Goal: Task Accomplishment & Management: Manage account settings

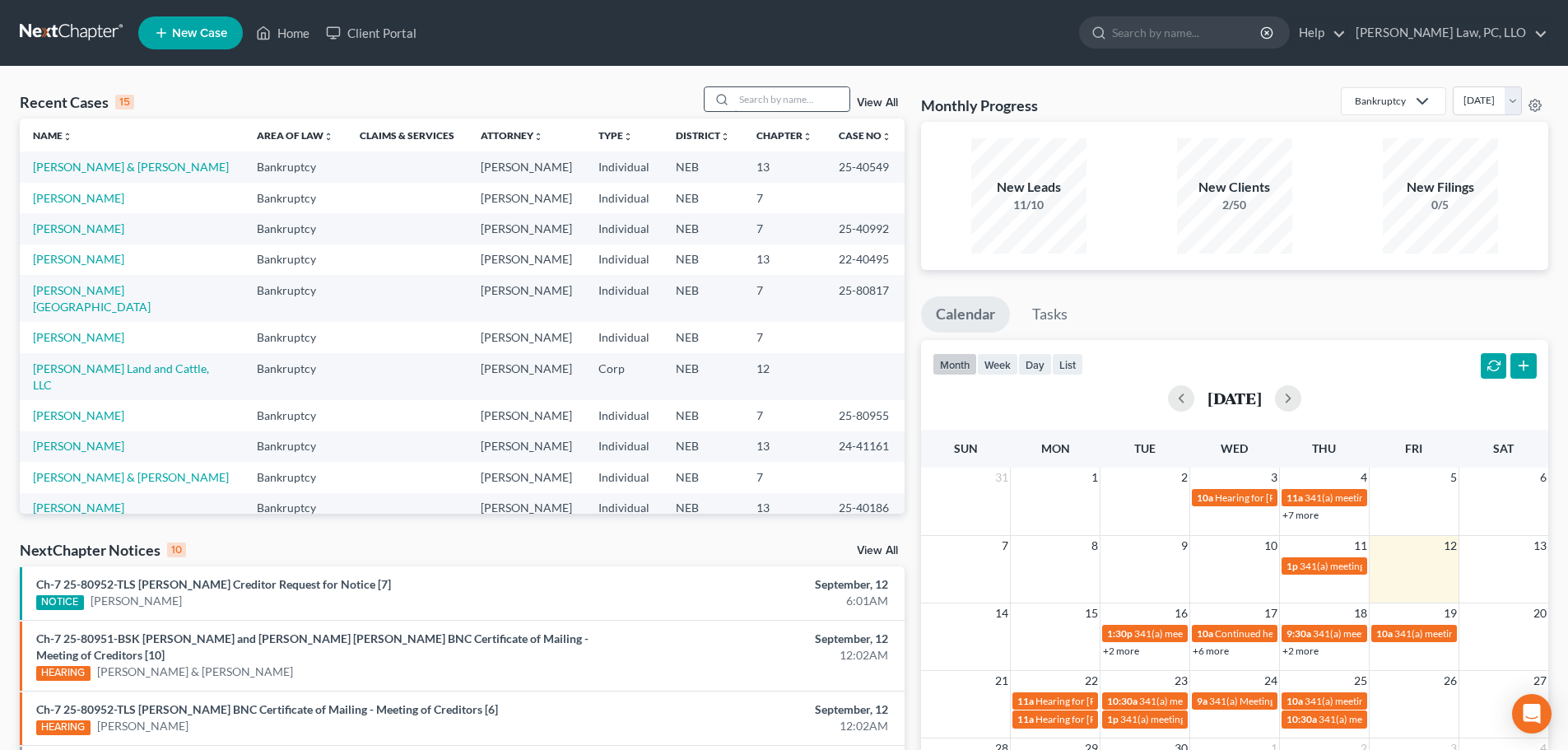
click at [772, 110] on input "search" at bounding box center [792, 99] width 115 height 24
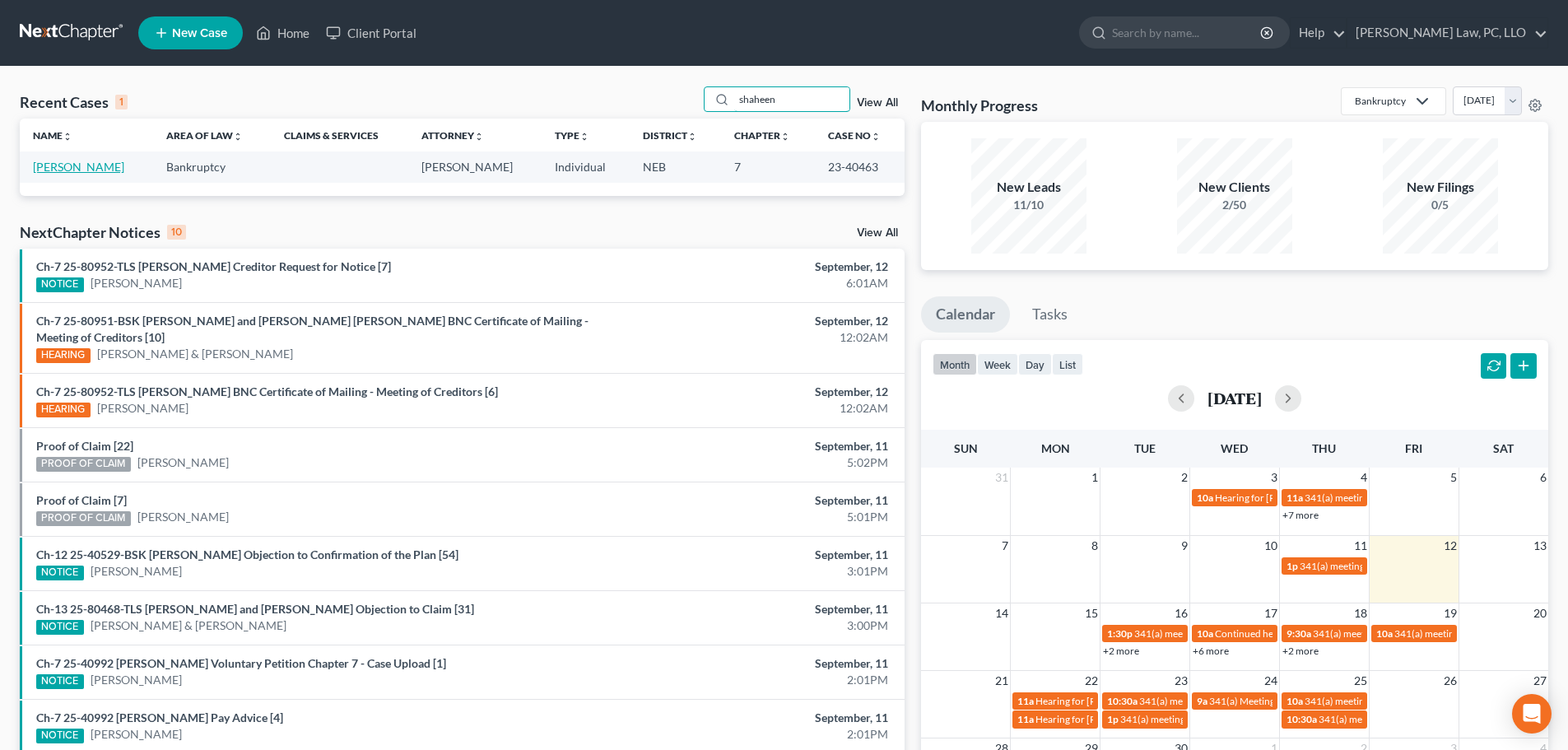
type input "shaheen"
click at [65, 167] on link "[PERSON_NAME]" at bounding box center [79, 166] width 92 height 14
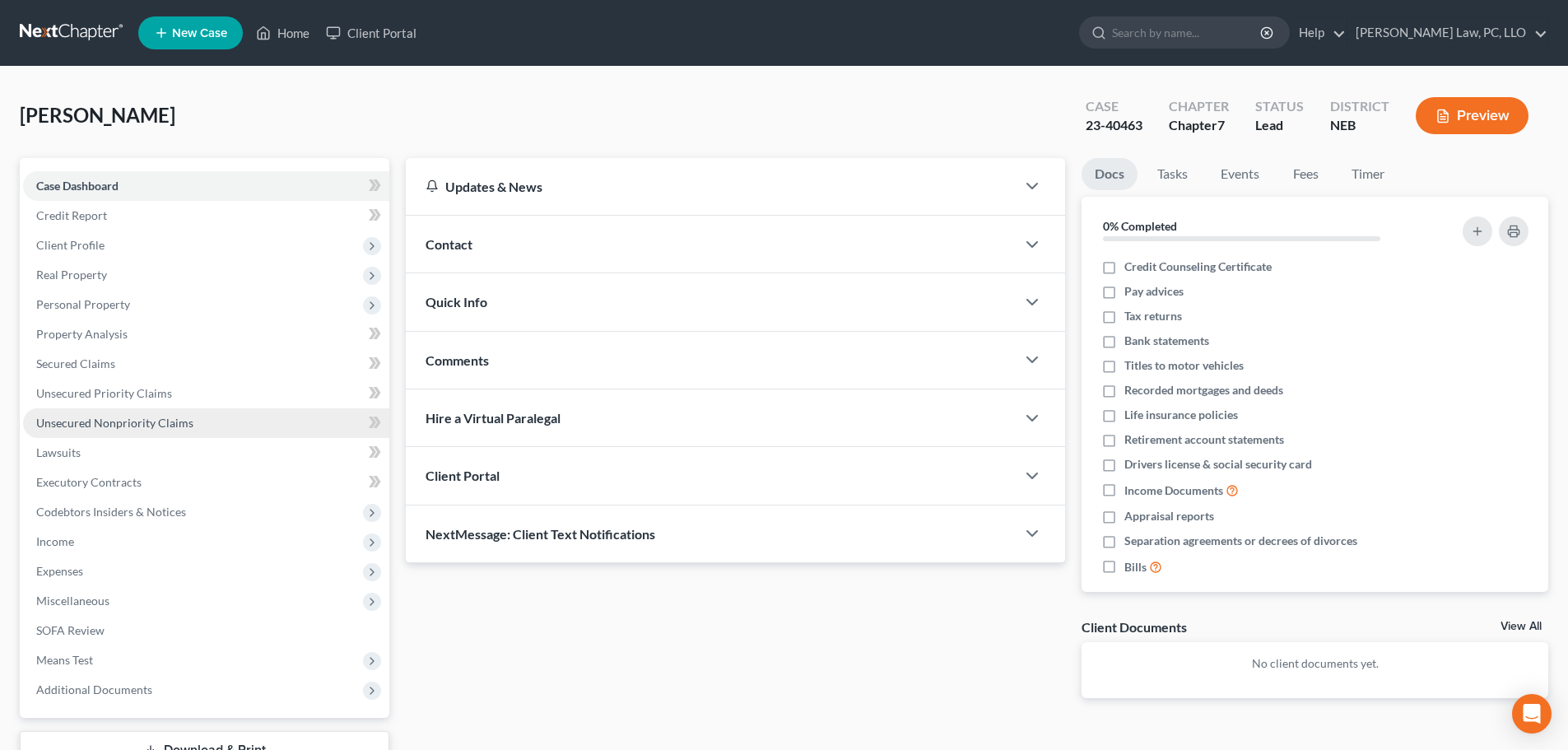
click at [148, 418] on span "Unsecured Nonpriority Claims" at bounding box center [115, 422] width 157 height 14
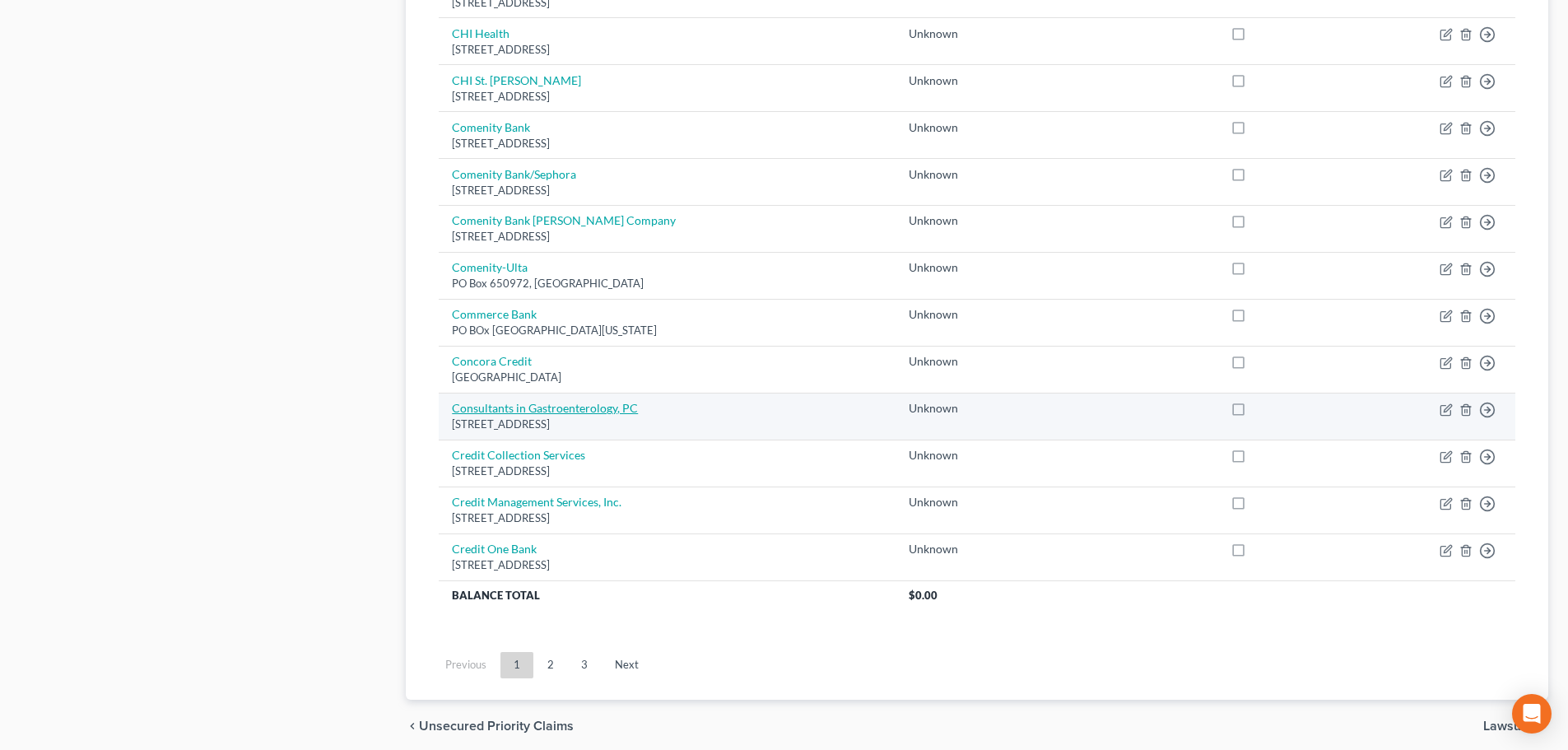
scroll to position [1152, 0]
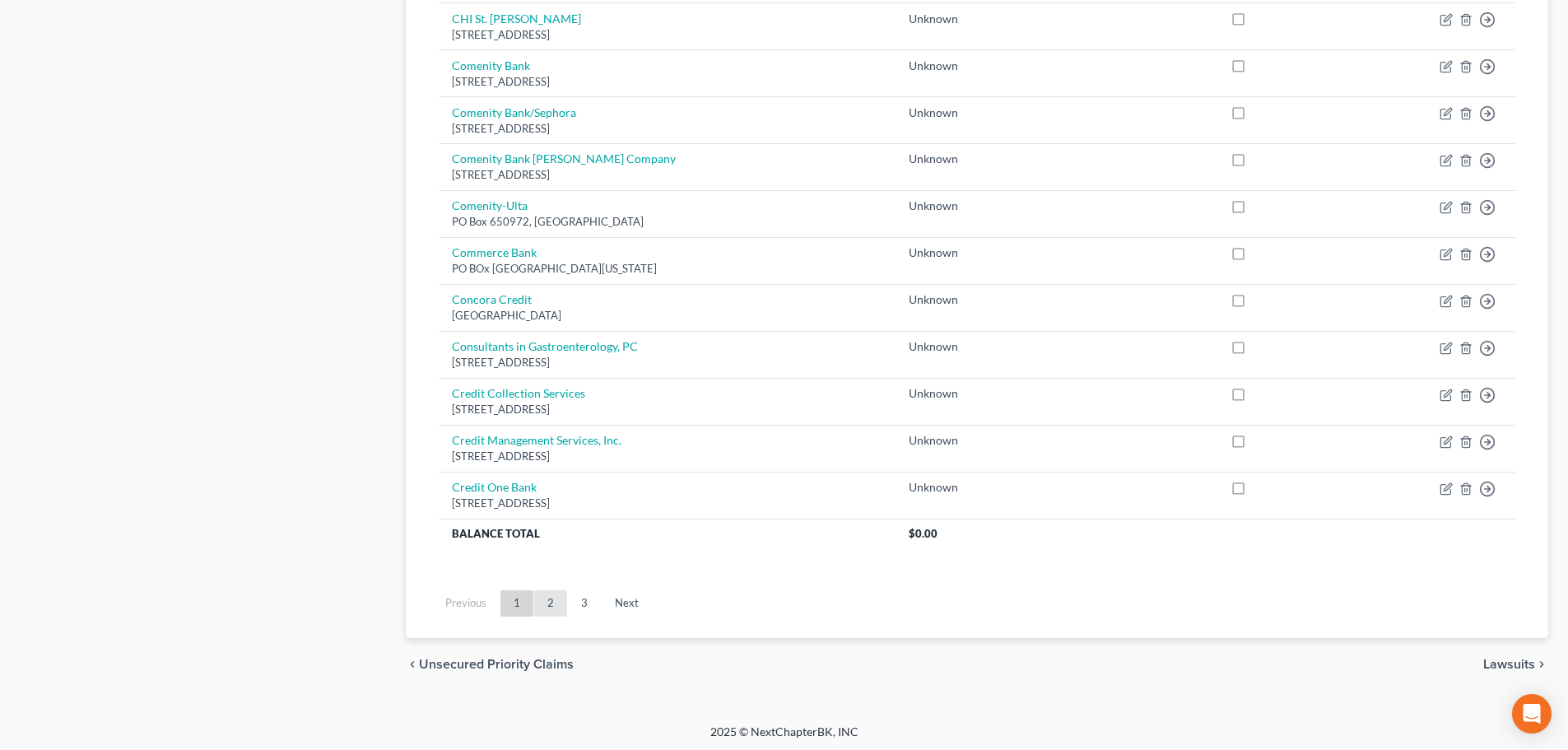
click at [546, 609] on link "2" at bounding box center [551, 603] width 33 height 26
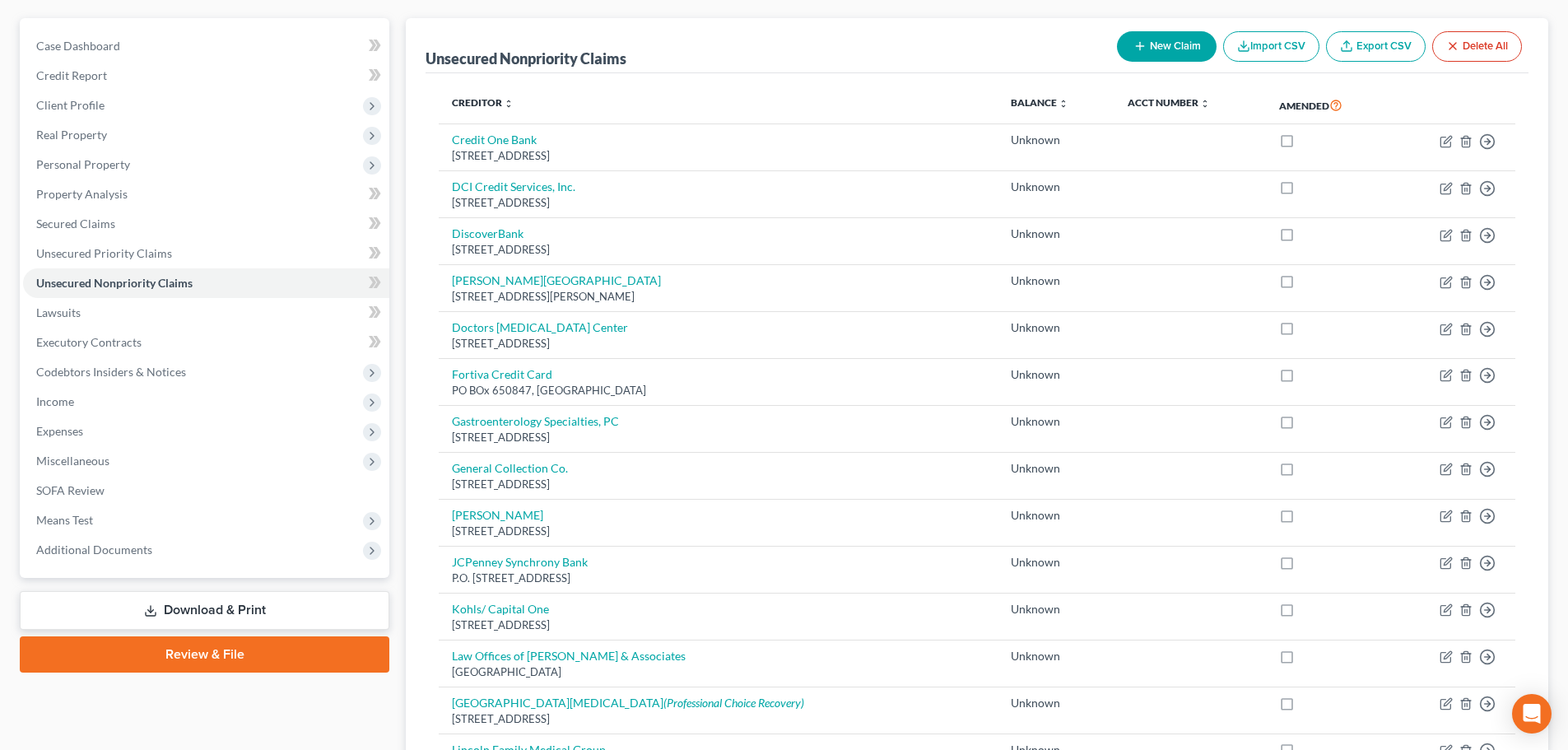
scroll to position [0, 0]
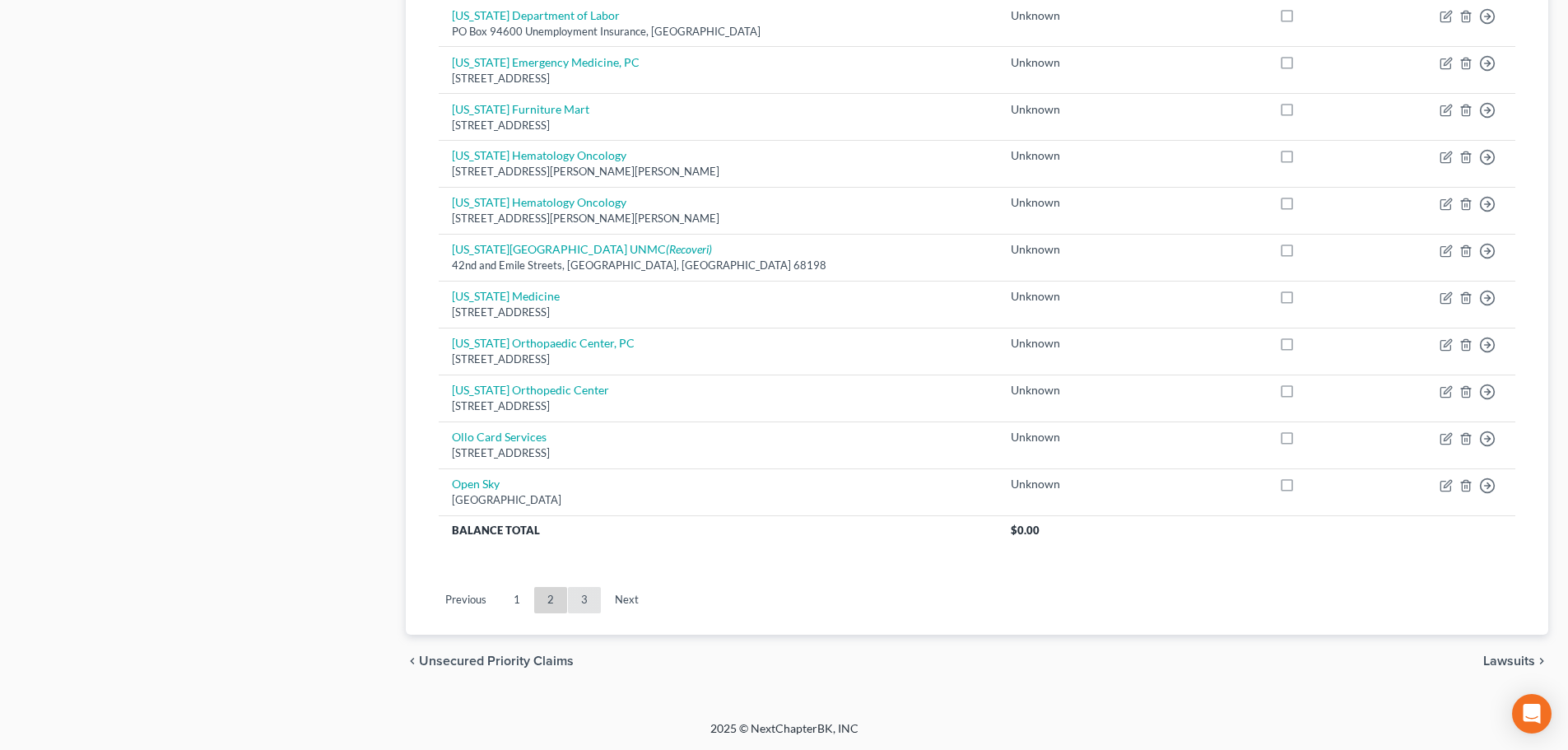
click at [583, 609] on link "3" at bounding box center [584, 600] width 33 height 26
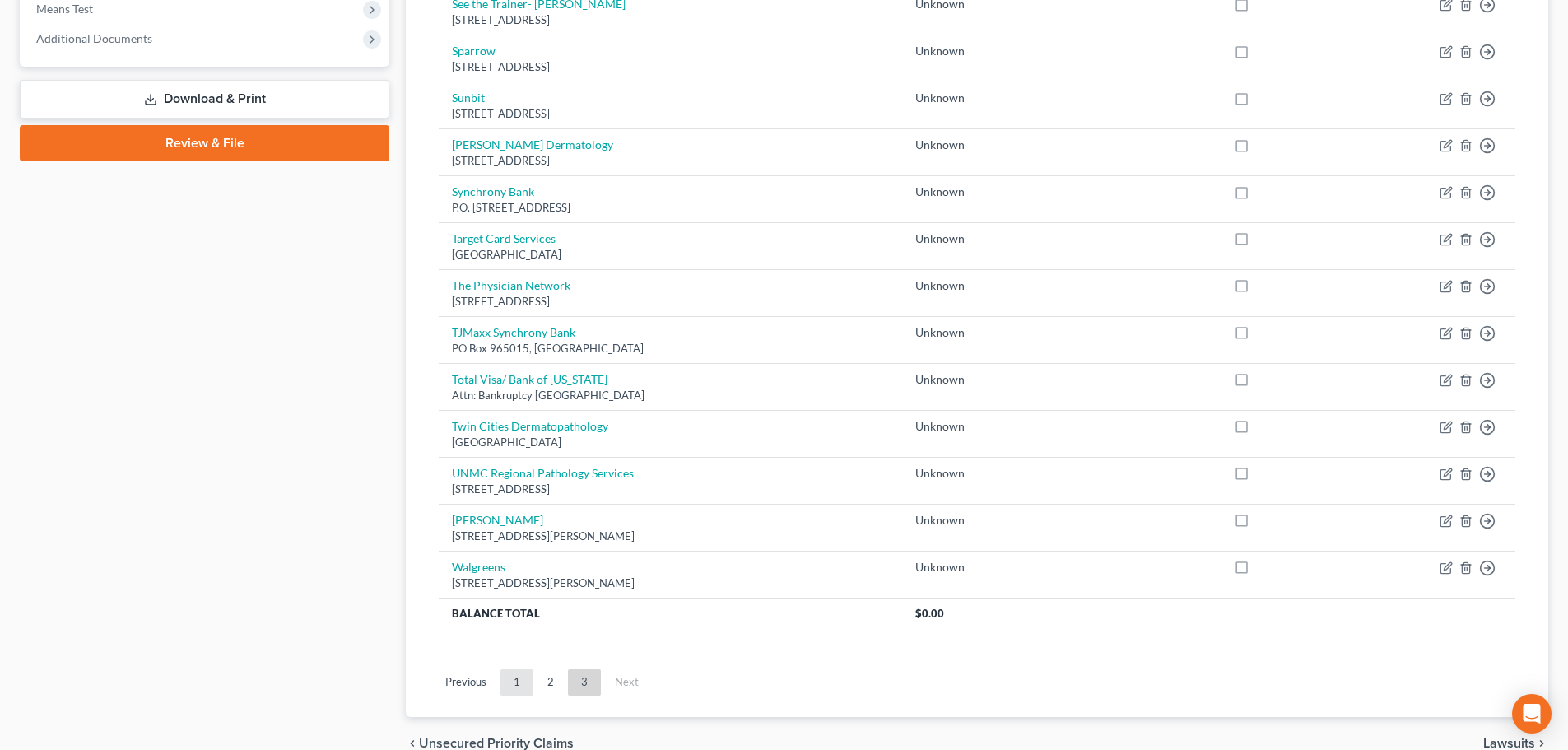
click at [509, 673] on link "1" at bounding box center [517, 682] width 33 height 26
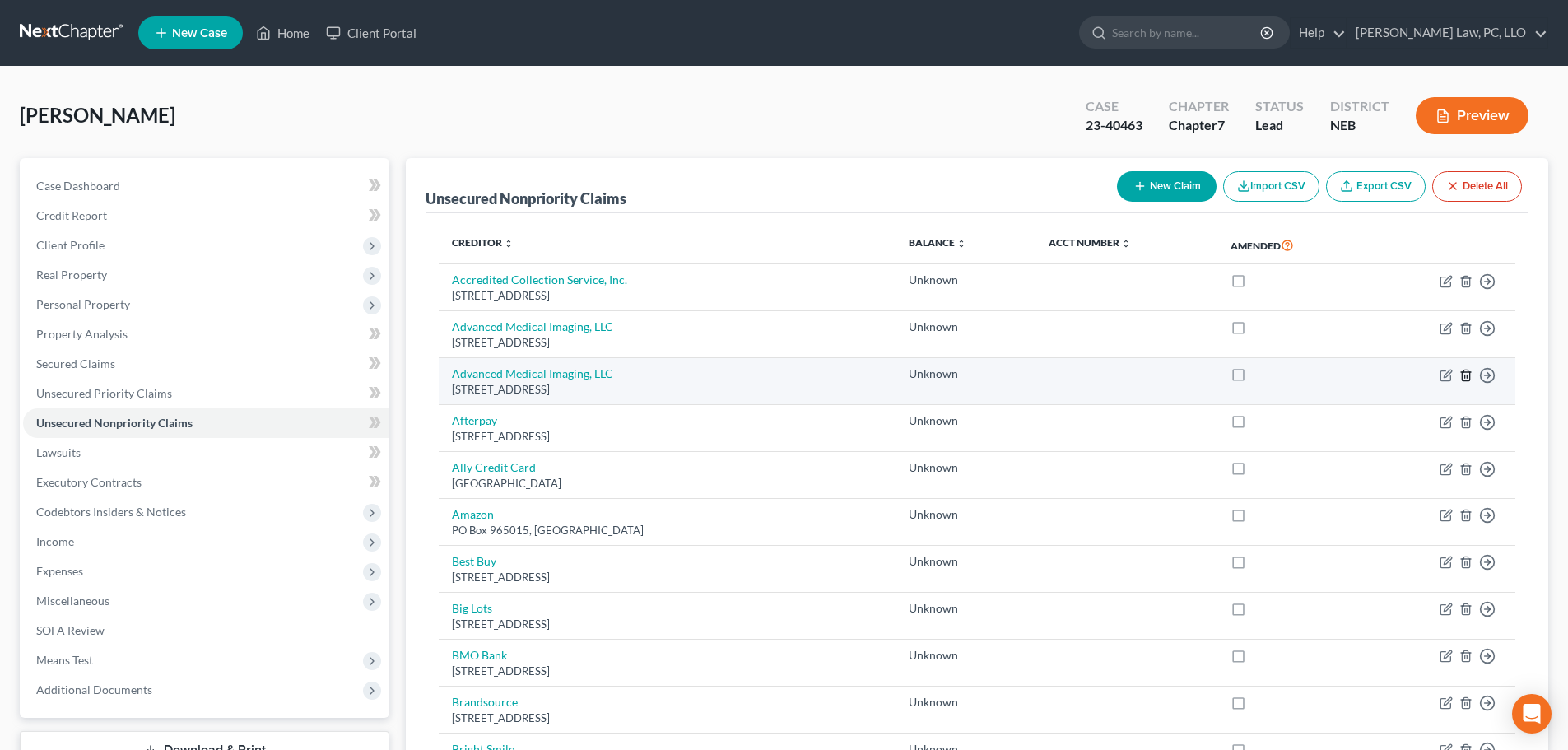
click at [1466, 376] on icon "button" at bounding box center [1466, 375] width 13 height 13
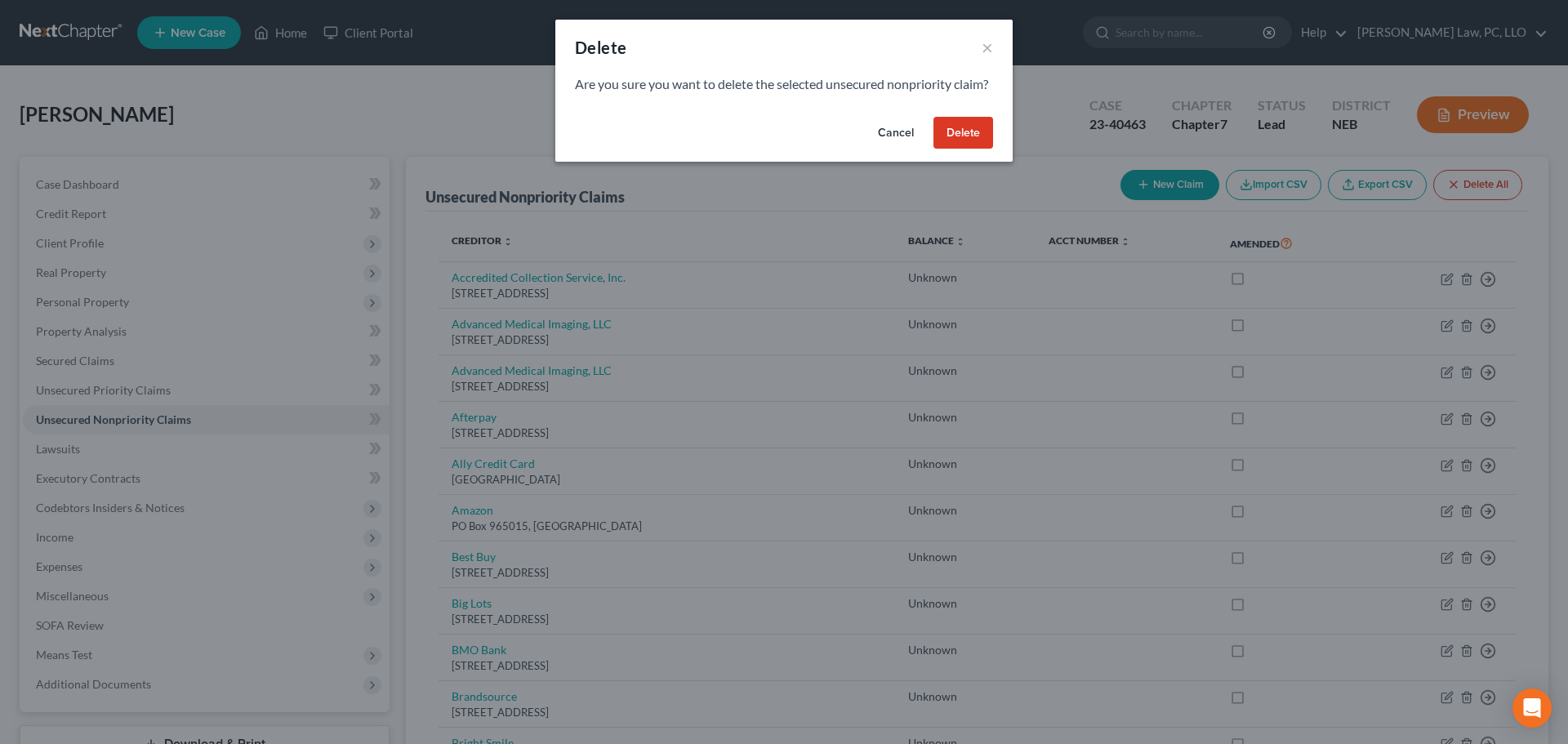
click at [961, 150] on button "Delete" at bounding box center [963, 133] width 60 height 33
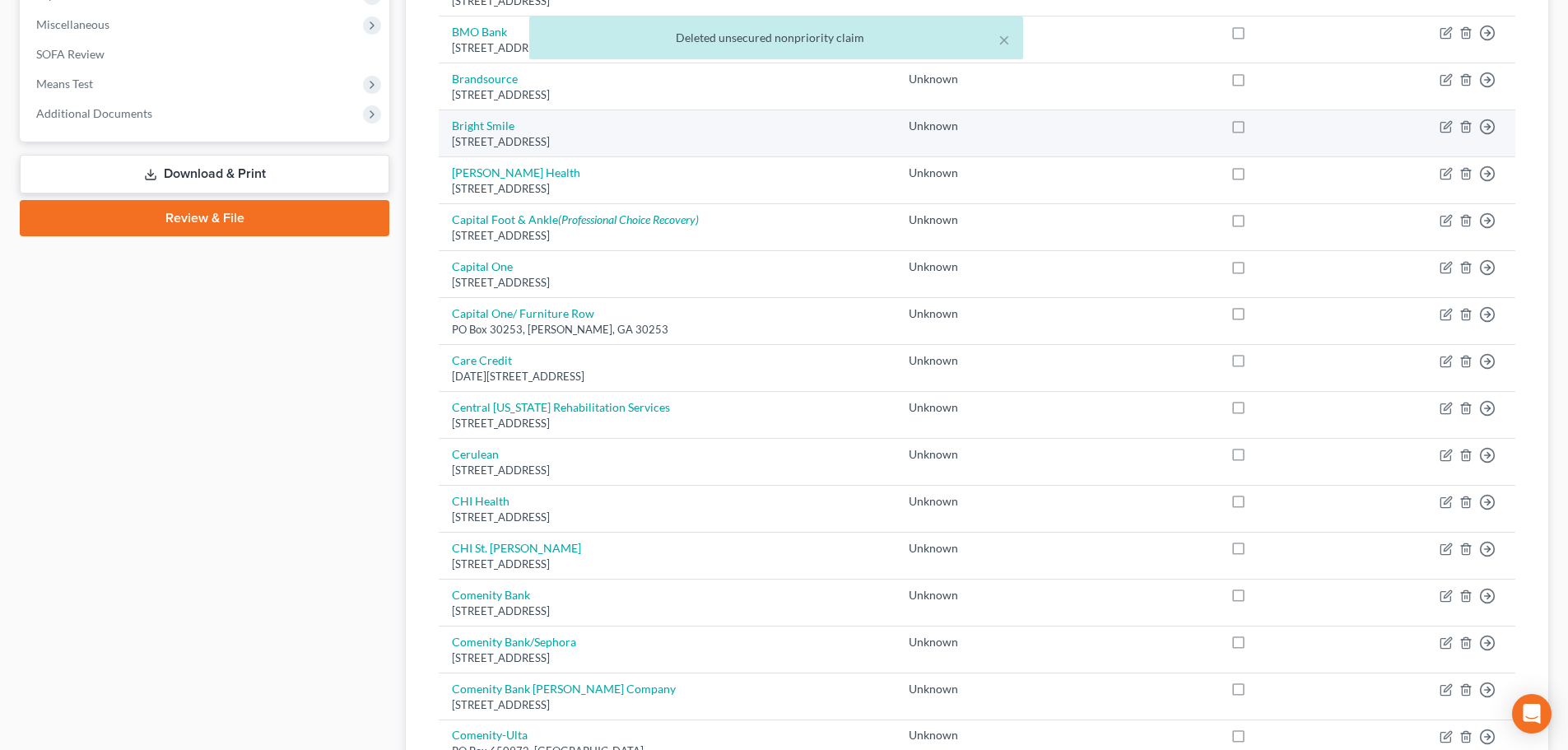
scroll to position [658, 0]
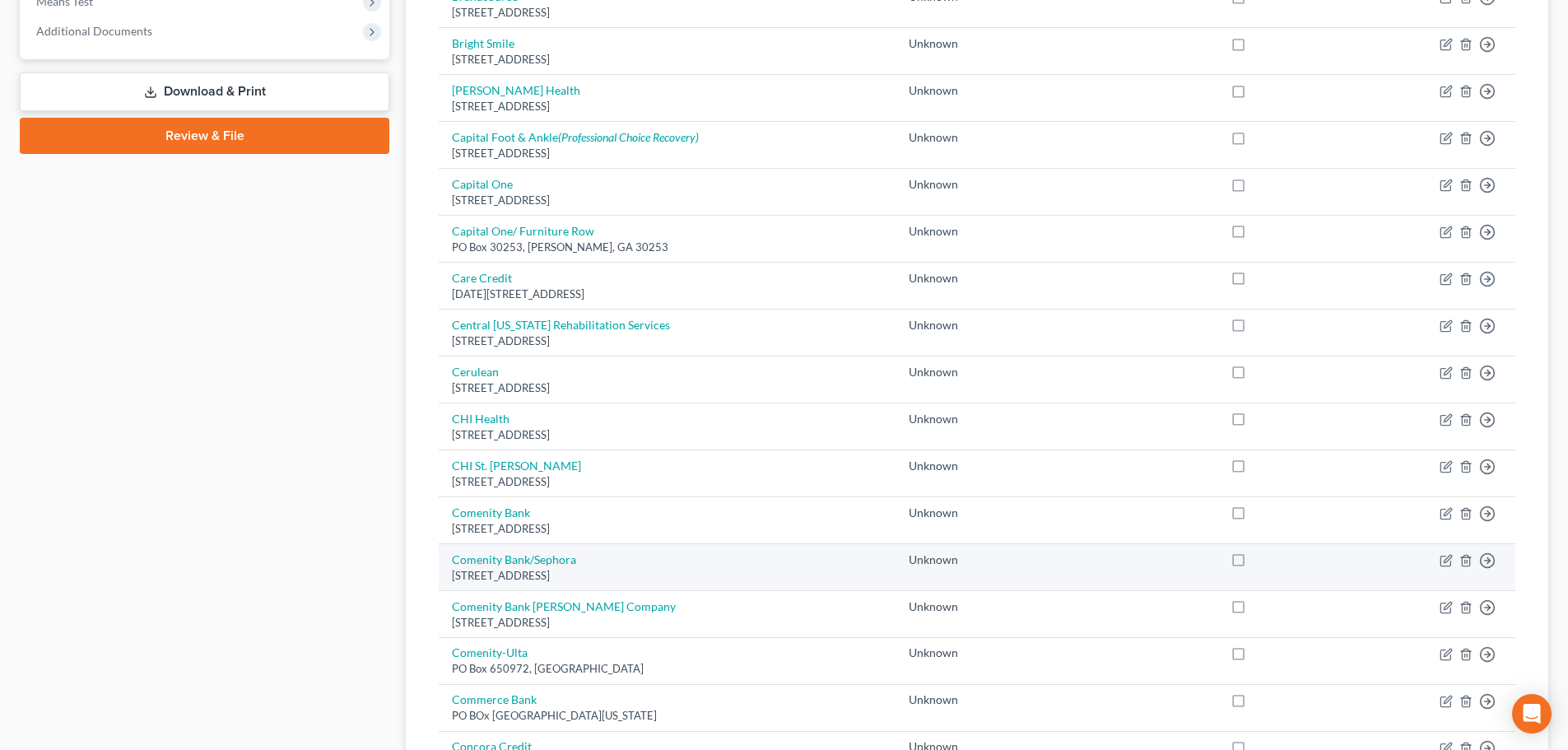
click at [591, 560] on td "Comenity Bank/Sephora [STREET_ADDRESS]" at bounding box center [667, 567] width 456 height 47
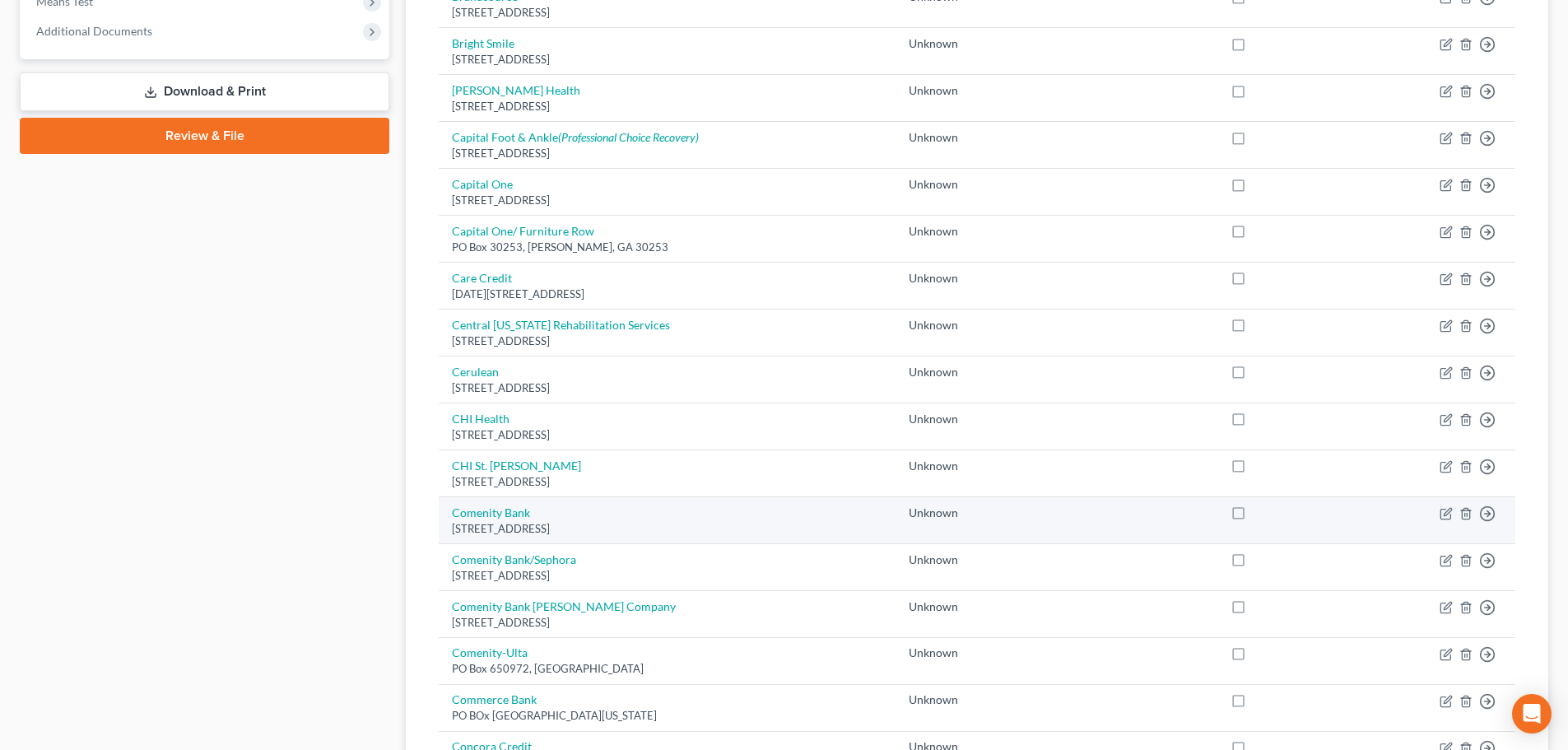
click at [631, 517] on td "Comenity Bank PO Box [STREET_ADDRESS]" at bounding box center [667, 519] width 456 height 47
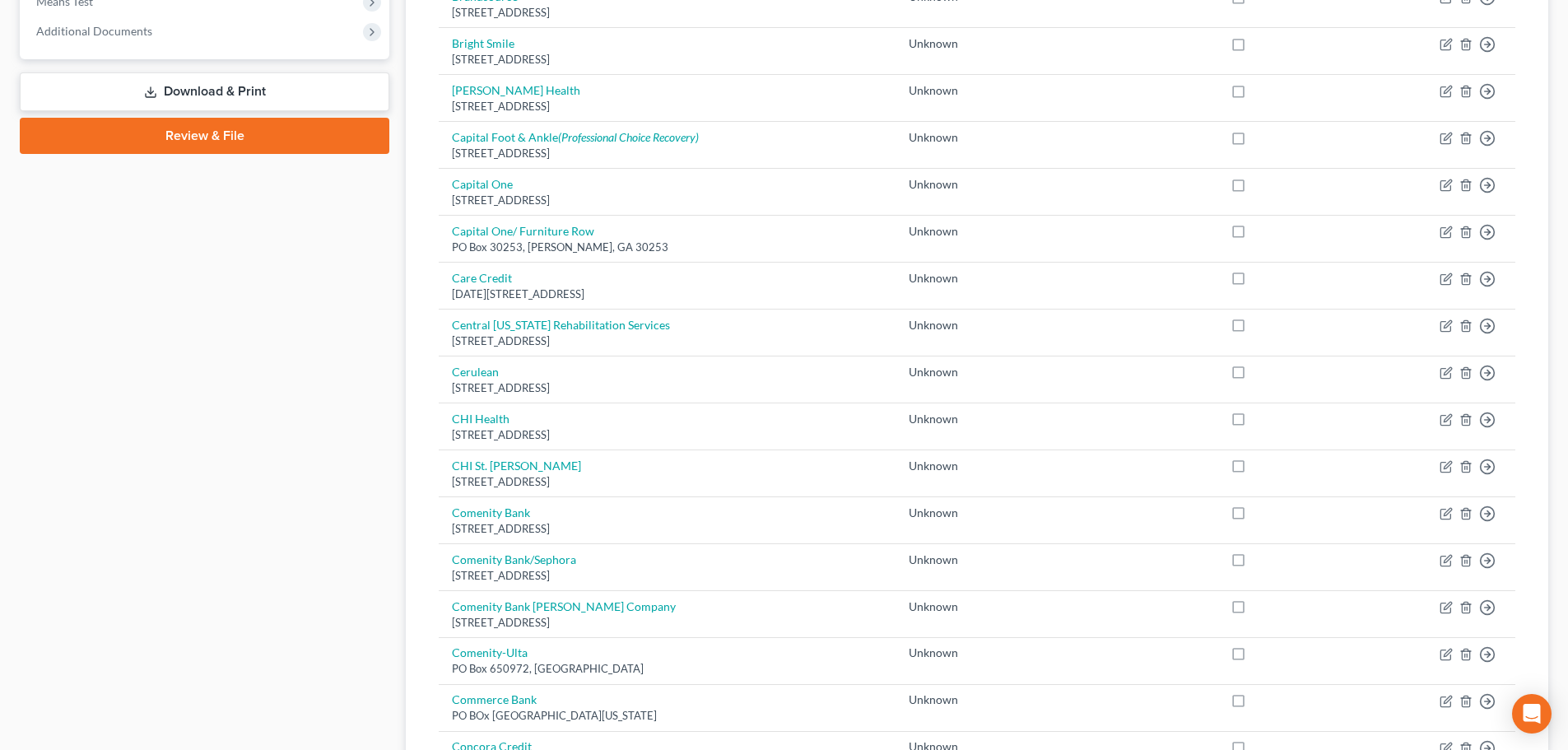
click at [292, 469] on div "Case Dashboard Payments Invoices Payments Payments Credit Report Client Profile" at bounding box center [204, 319] width 386 height 1638
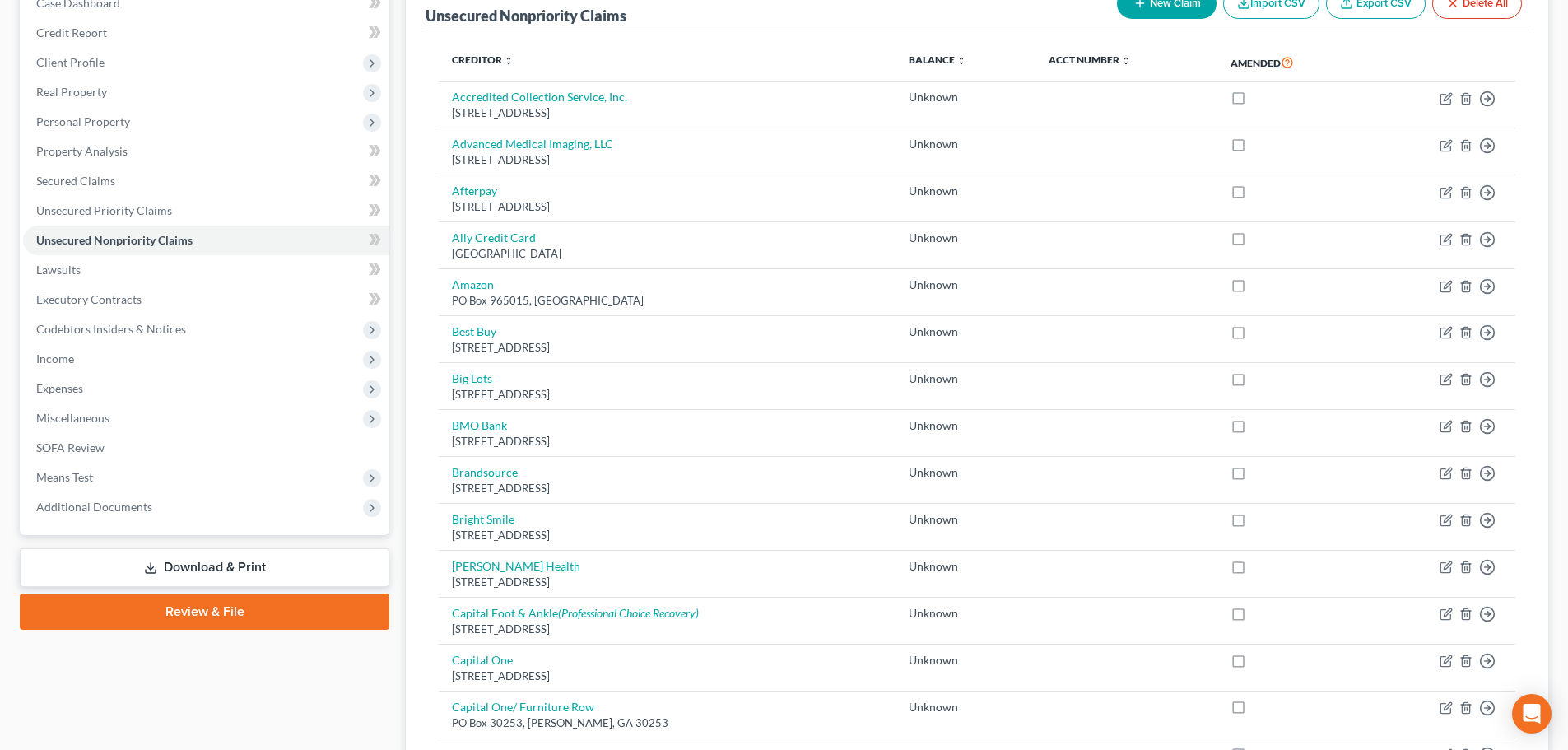
scroll to position [82, 0]
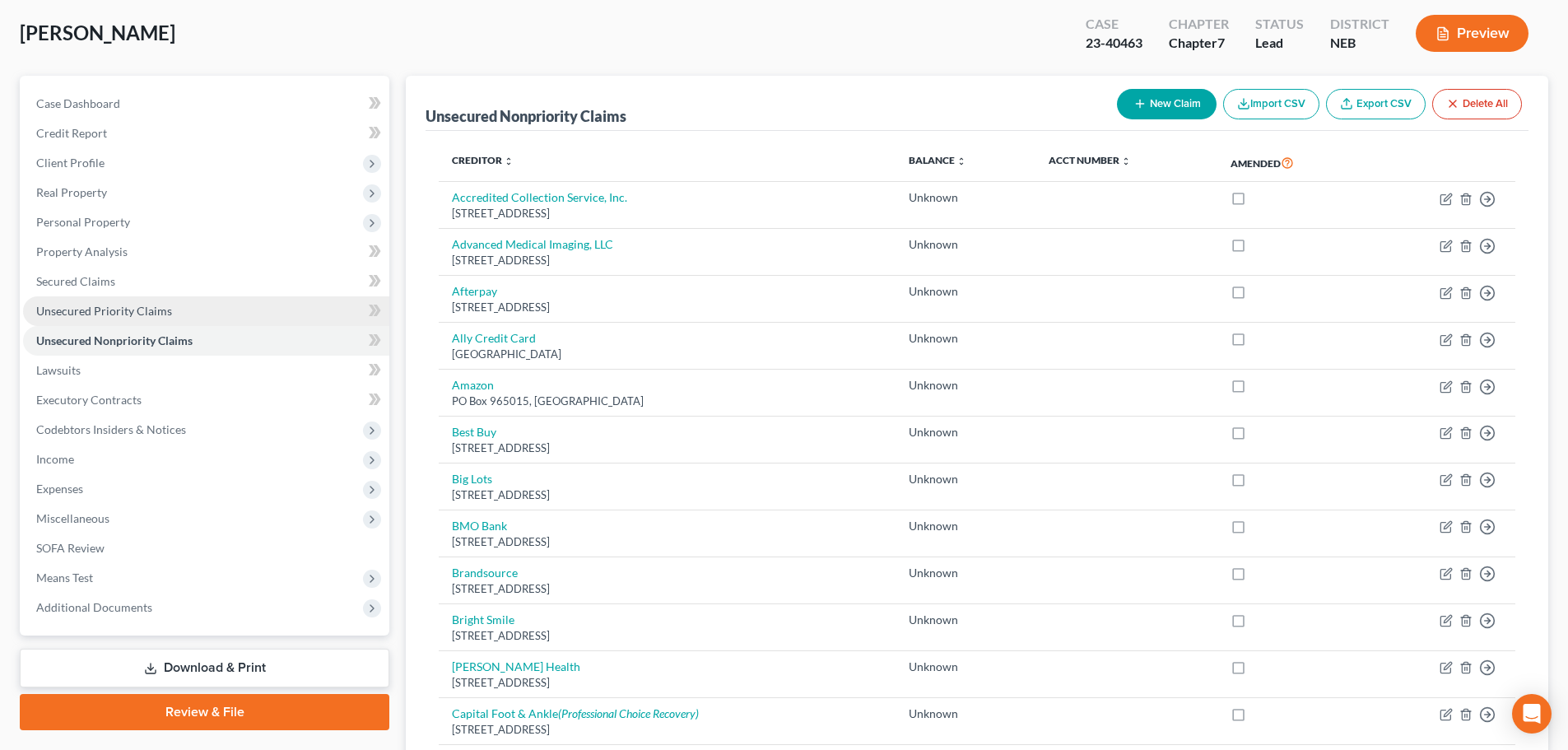
click at [192, 306] on link "Unsecured Priority Claims" at bounding box center [206, 311] width 366 height 30
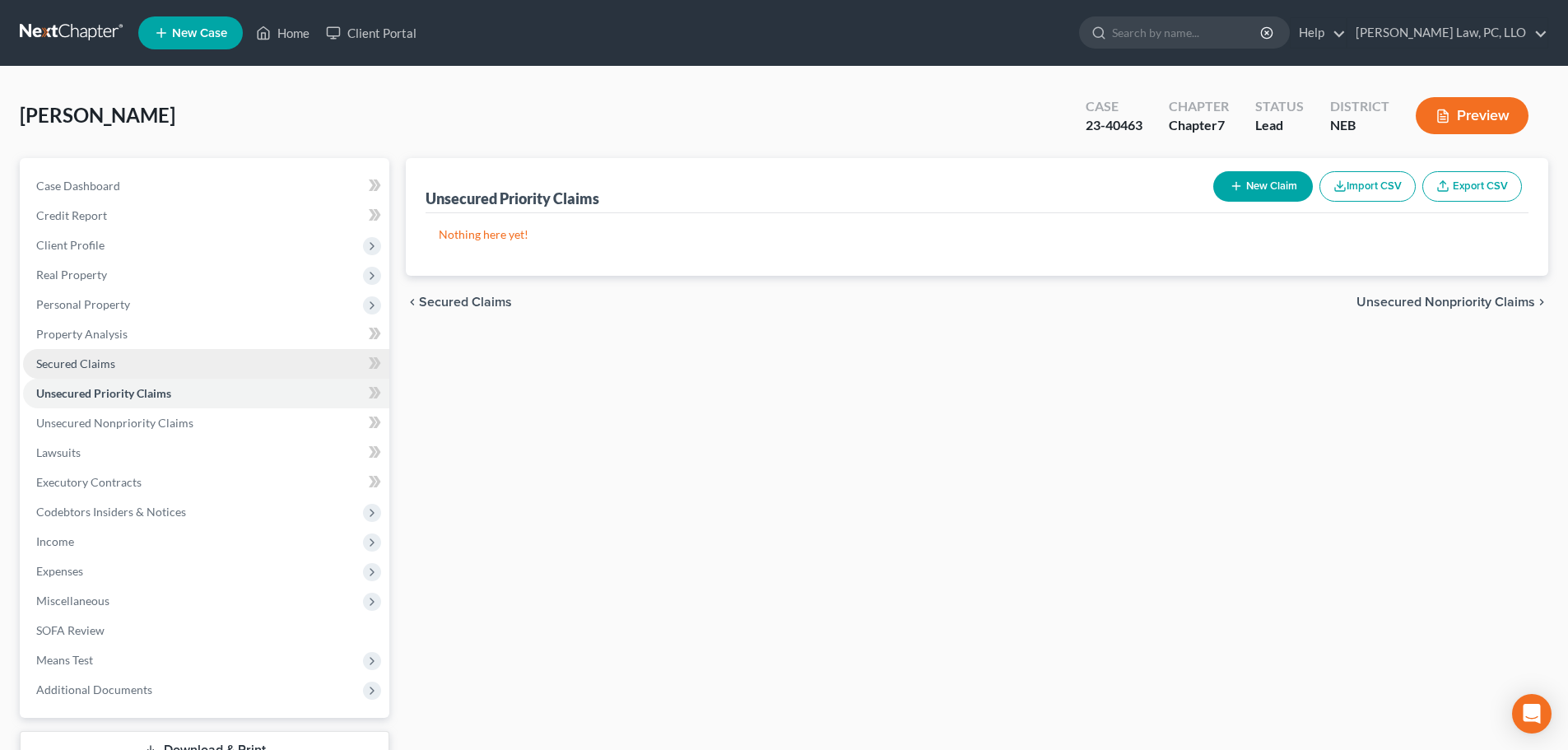
click at [125, 360] on link "Secured Claims" at bounding box center [206, 364] width 366 height 30
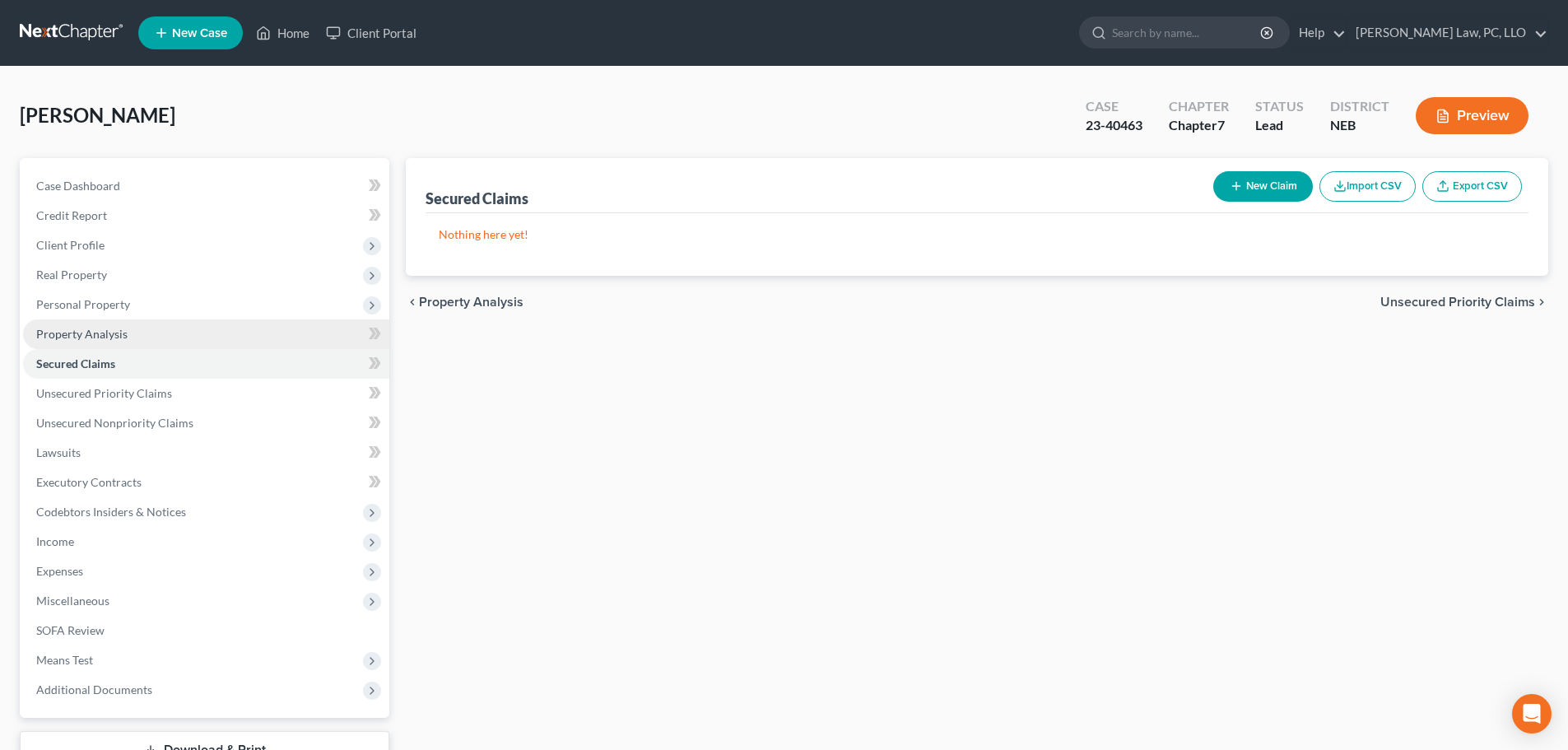
click at [115, 343] on link "Property Analysis" at bounding box center [206, 334] width 366 height 30
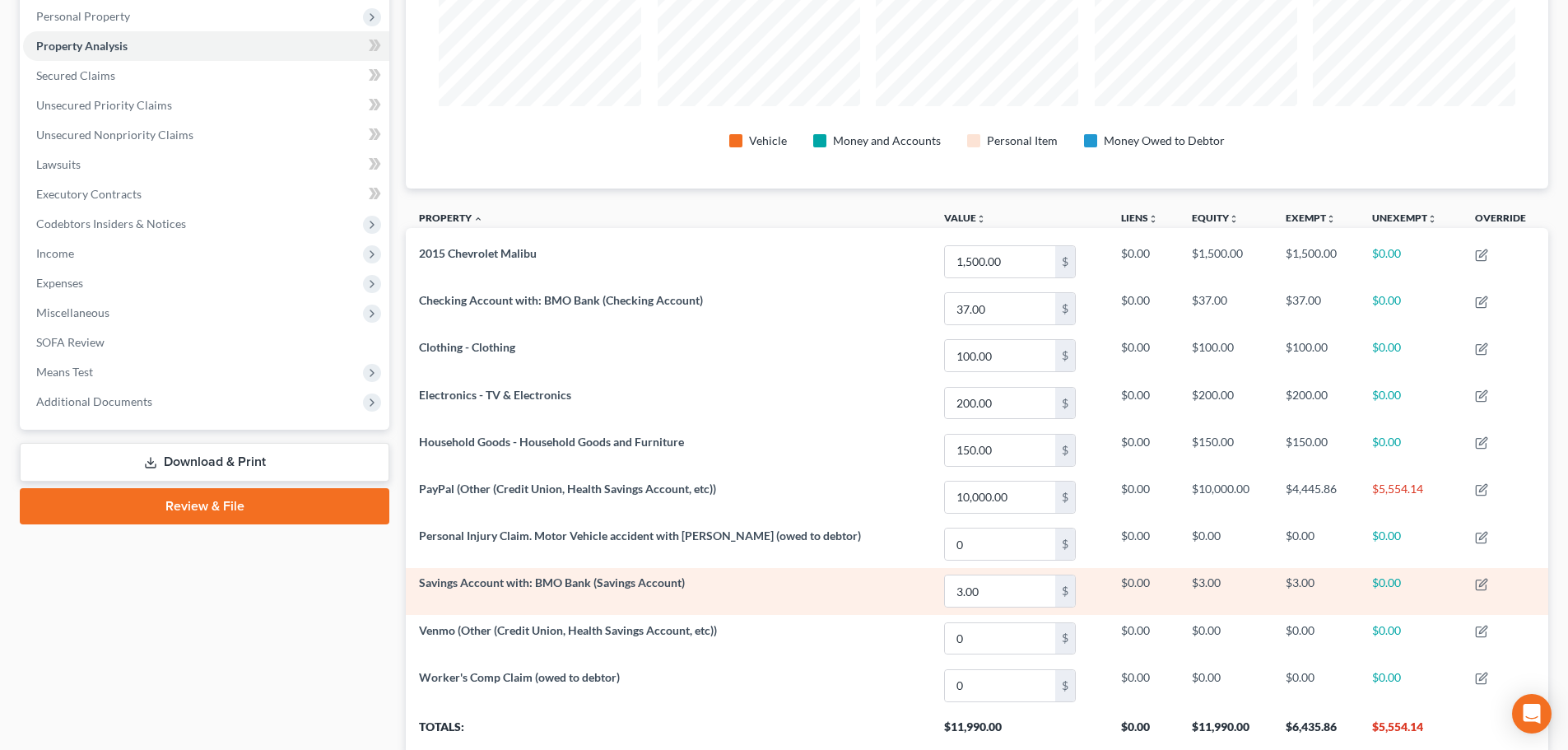
scroll to position [326, 0]
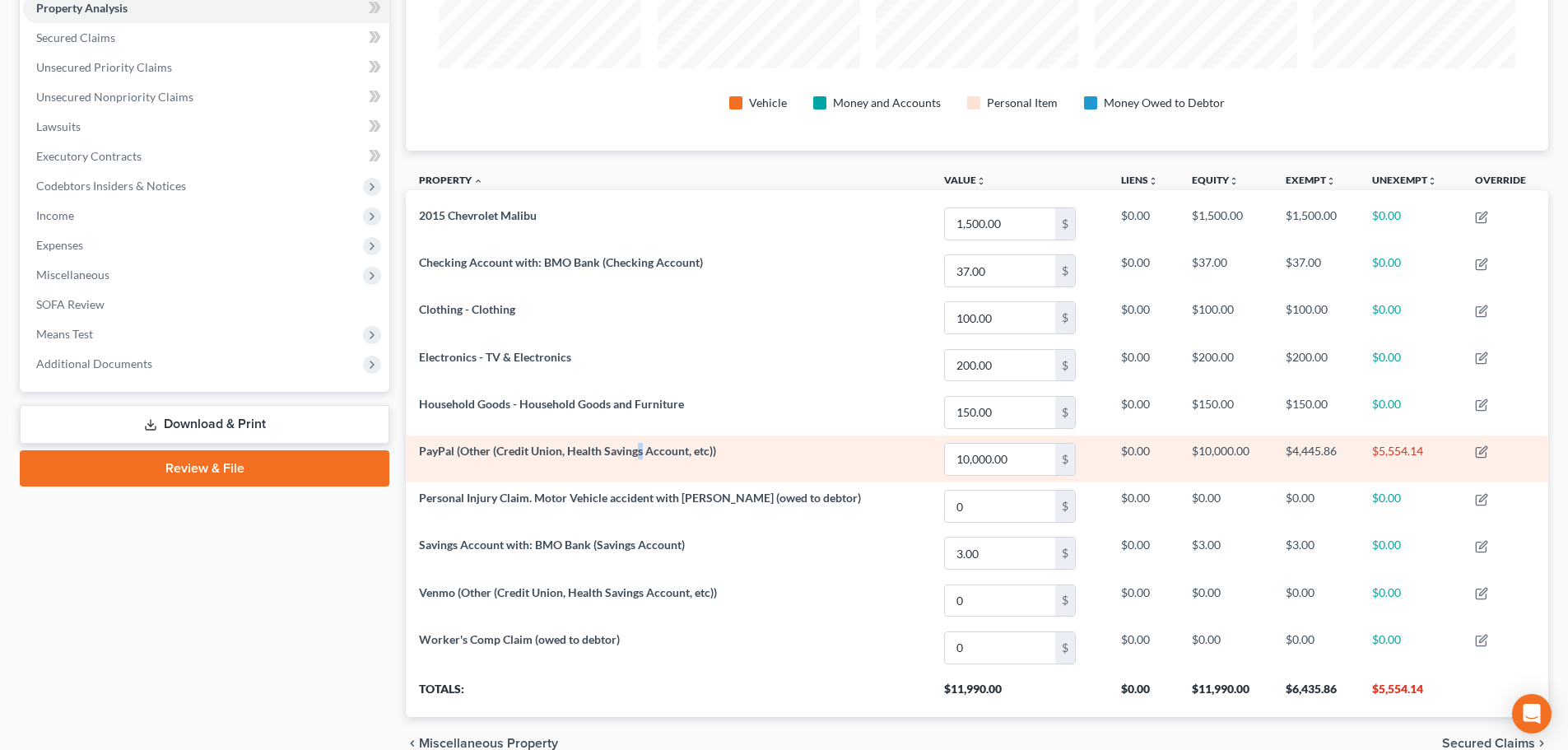
click at [640, 461] on td "PayPal (Other (Credit Union, Health Savings Account, etc))" at bounding box center [668, 458] width 524 height 47
click at [526, 447] on span "PayPal (Other (Credit Union, Health Savings Account, etc))" at bounding box center [567, 450] width 297 height 14
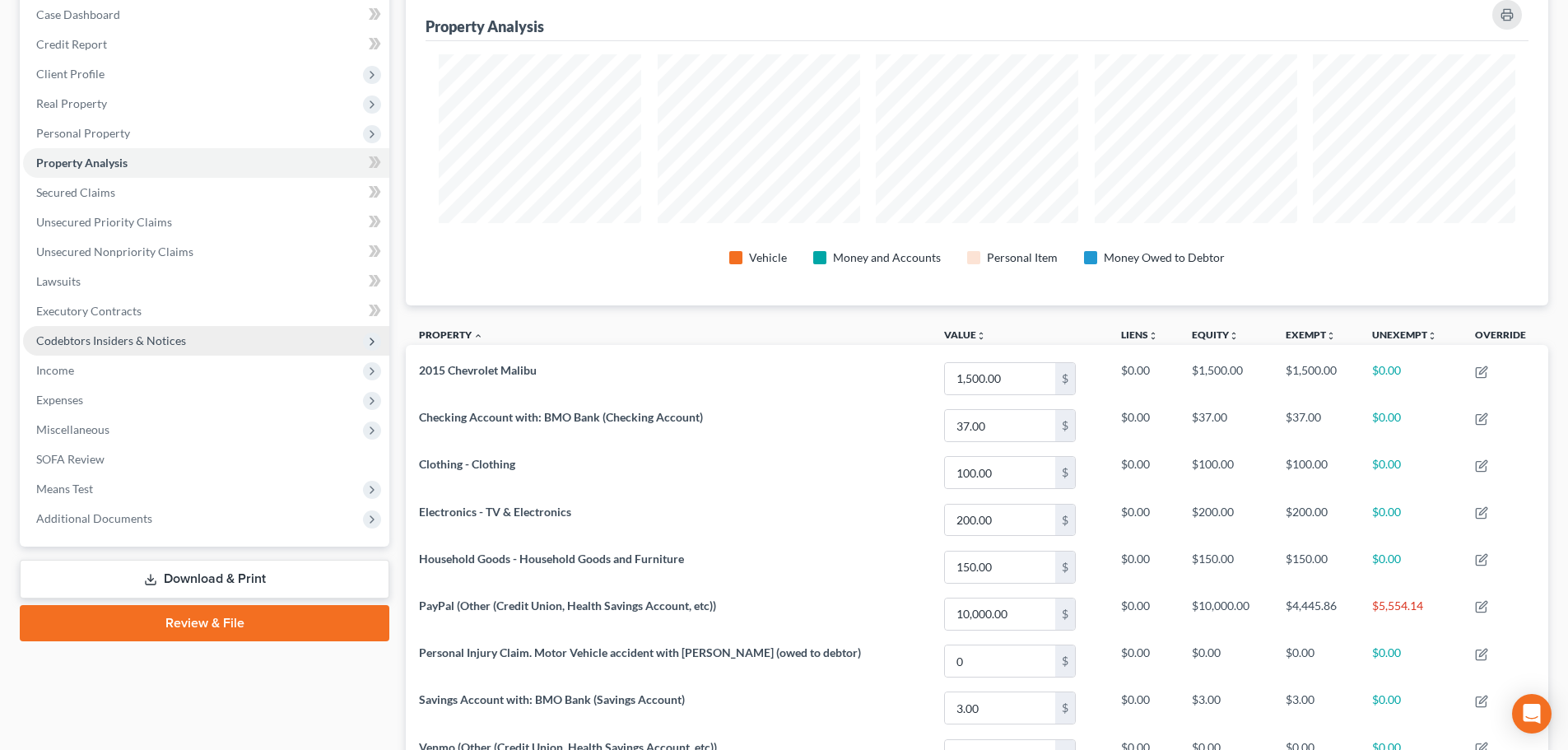
scroll to position [161, 0]
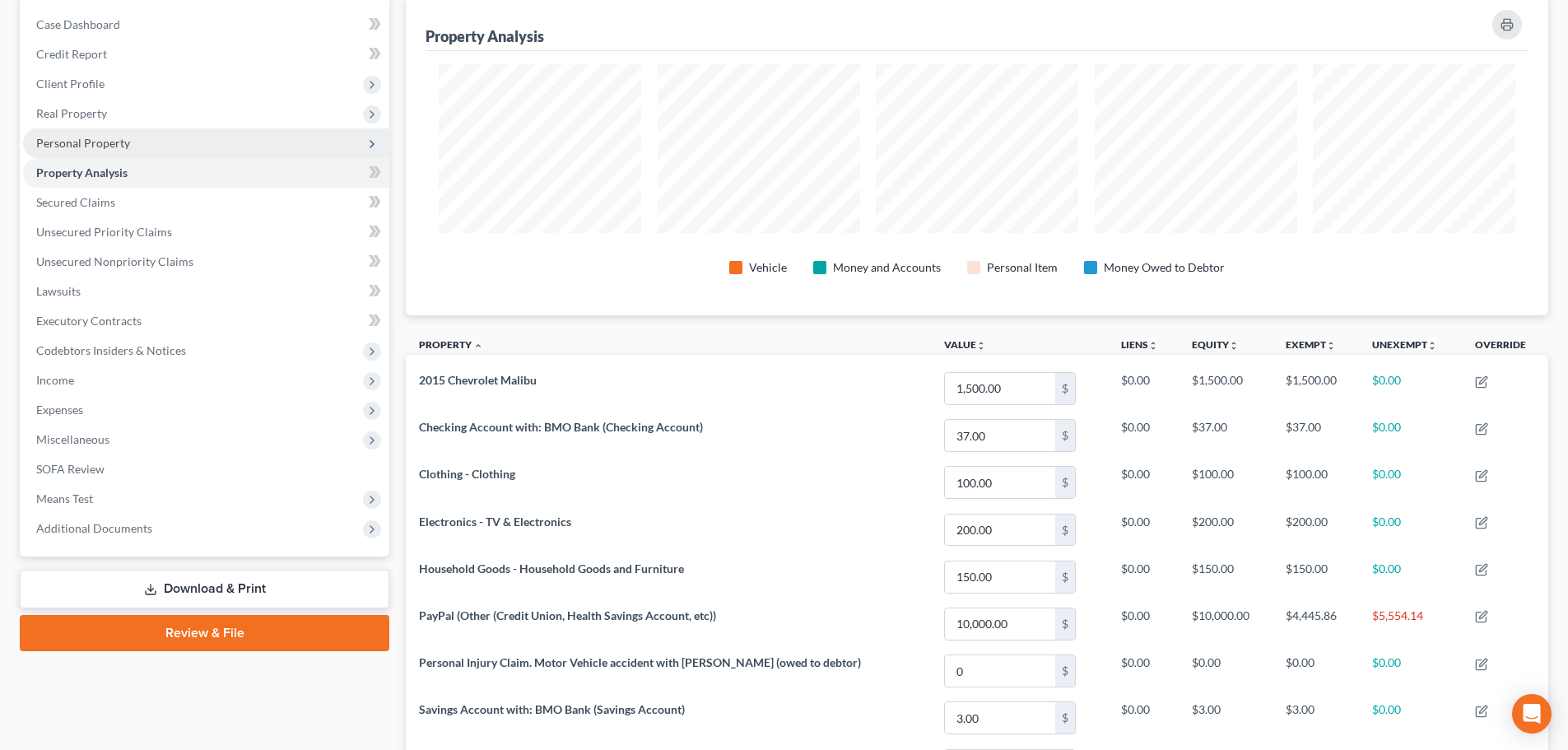
click at [134, 149] on span "Personal Property" at bounding box center [206, 144] width 366 height 30
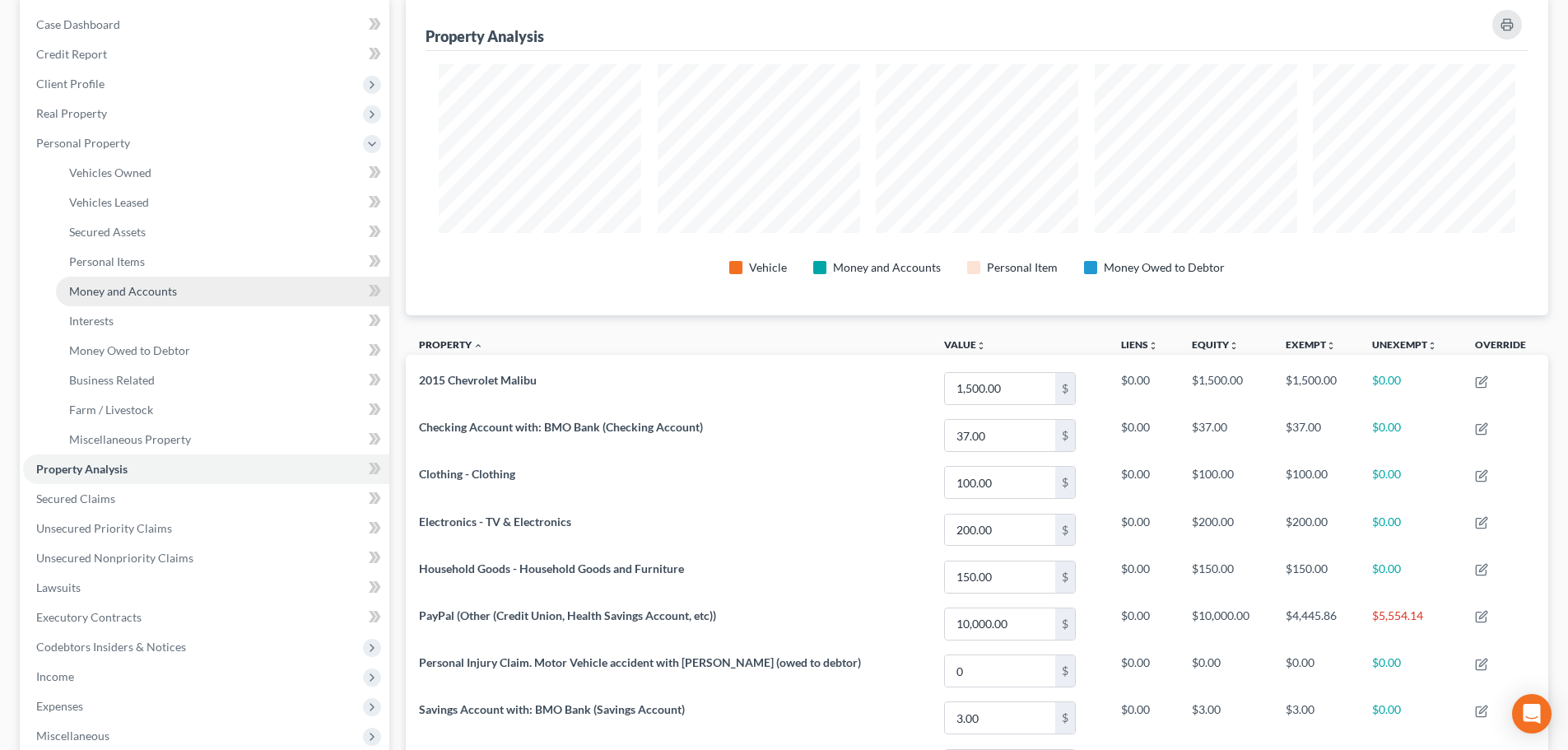
click at [138, 277] on link "Money and Accounts" at bounding box center [222, 292] width 333 height 30
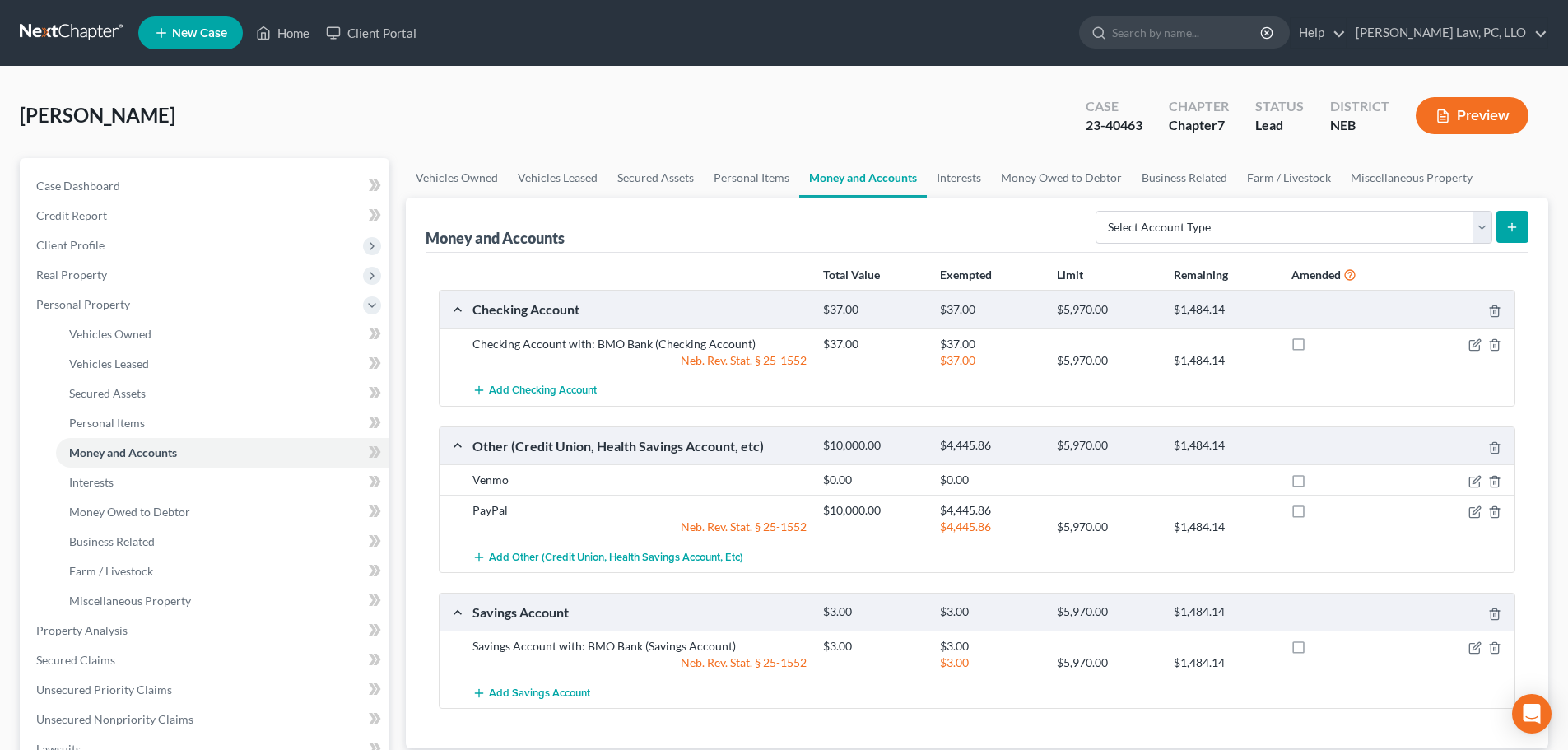
click at [495, 719] on div "Total Value Exempted Limit Remaining Amended Checking Account $37.00 $37.00 $5,…" at bounding box center [976, 501] width 1103 height 496
click at [442, 640] on div "Savings Account with: BMO Bank (Savings Account) $3.00 $3.00 Neb. Rev. Stat. § …" at bounding box center [977, 654] width 1075 height 47
click at [447, 131] on div "[PERSON_NAME] Upgraded Case 23-40463 Chapter Chapter 7 Status Lead District NEB…" at bounding box center [784, 121] width 1528 height 71
click at [278, 25] on link "Home" at bounding box center [283, 33] width 70 height 30
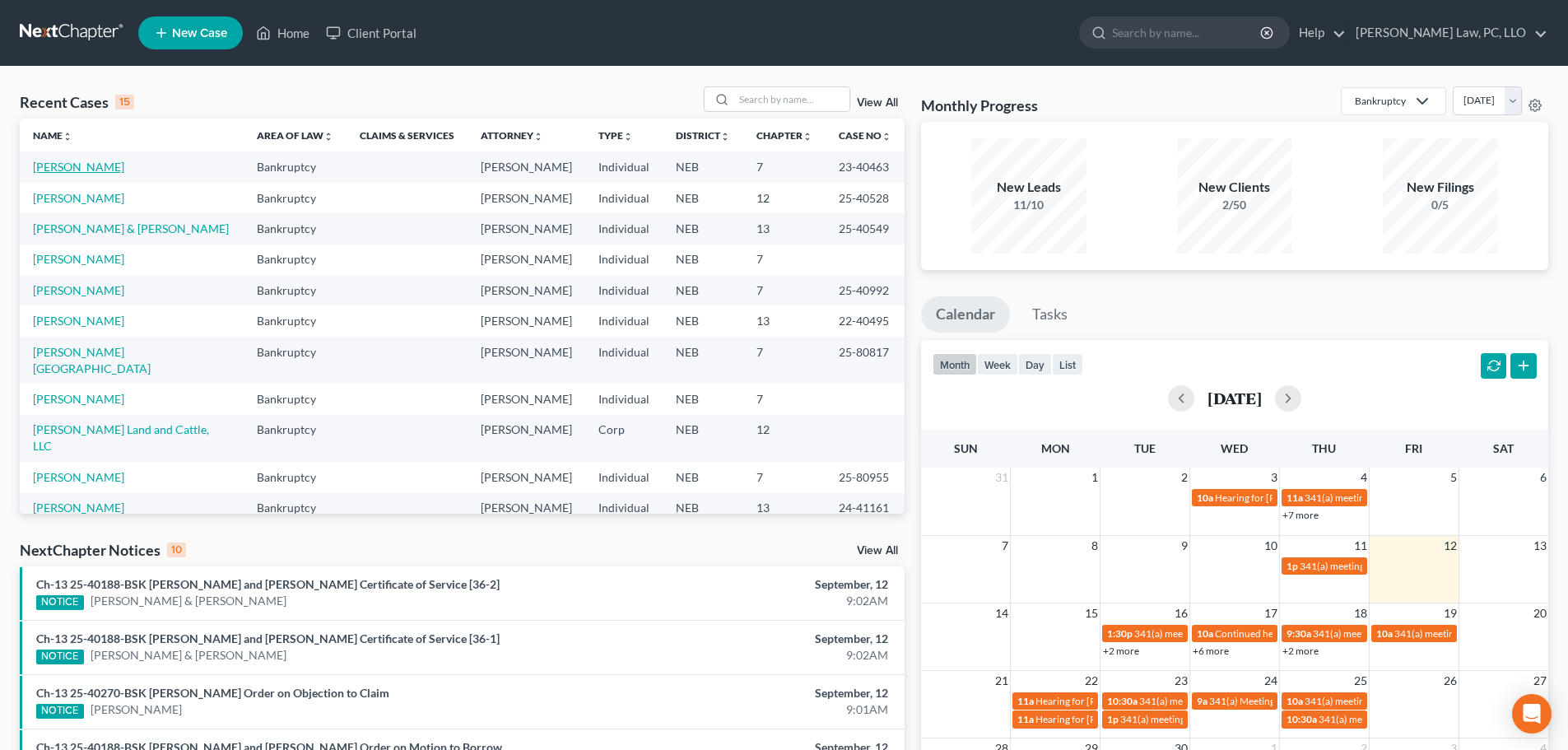
click at [88, 165] on link "[PERSON_NAME]" at bounding box center [79, 166] width 92 height 14
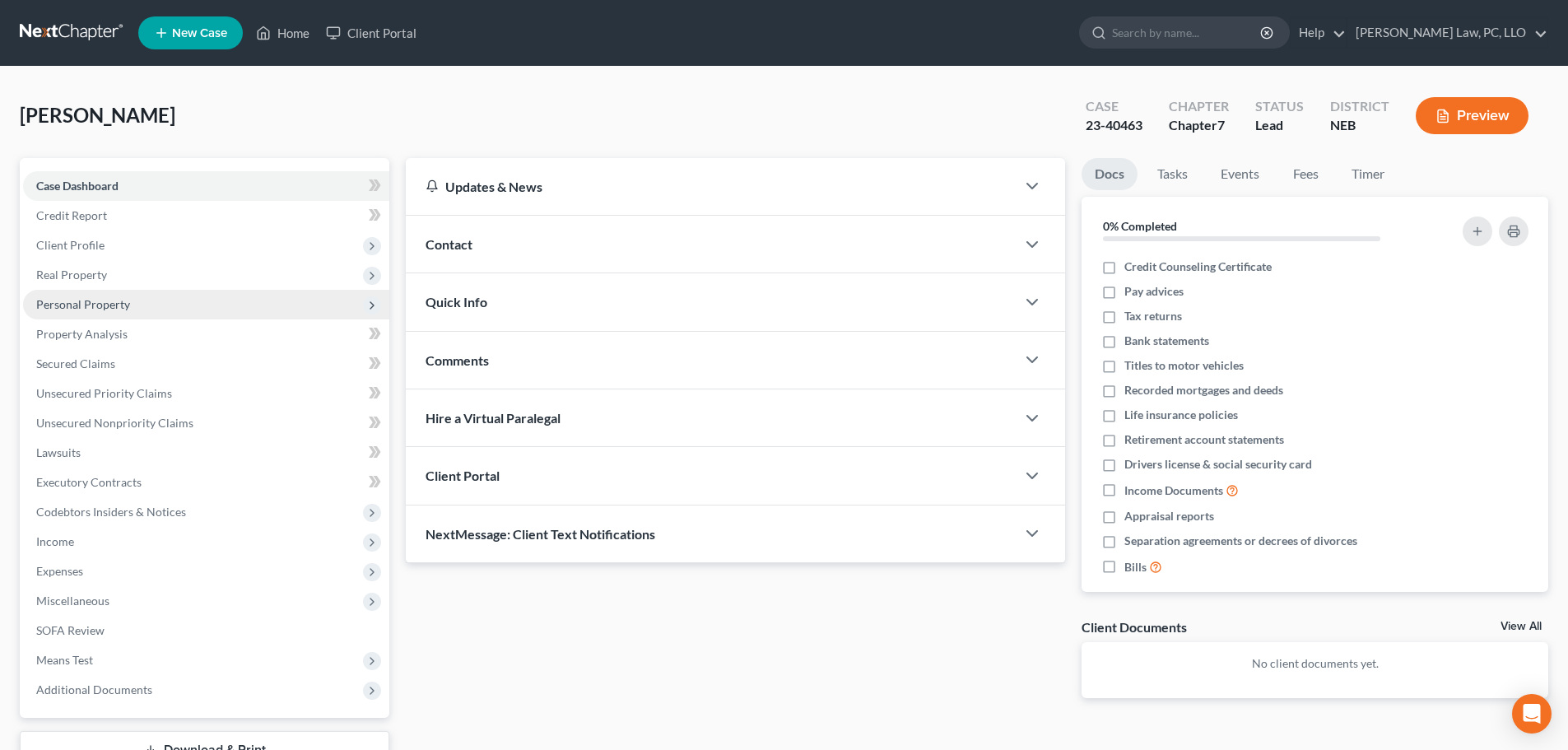
click at [110, 311] on span "Personal Property" at bounding box center [206, 305] width 366 height 30
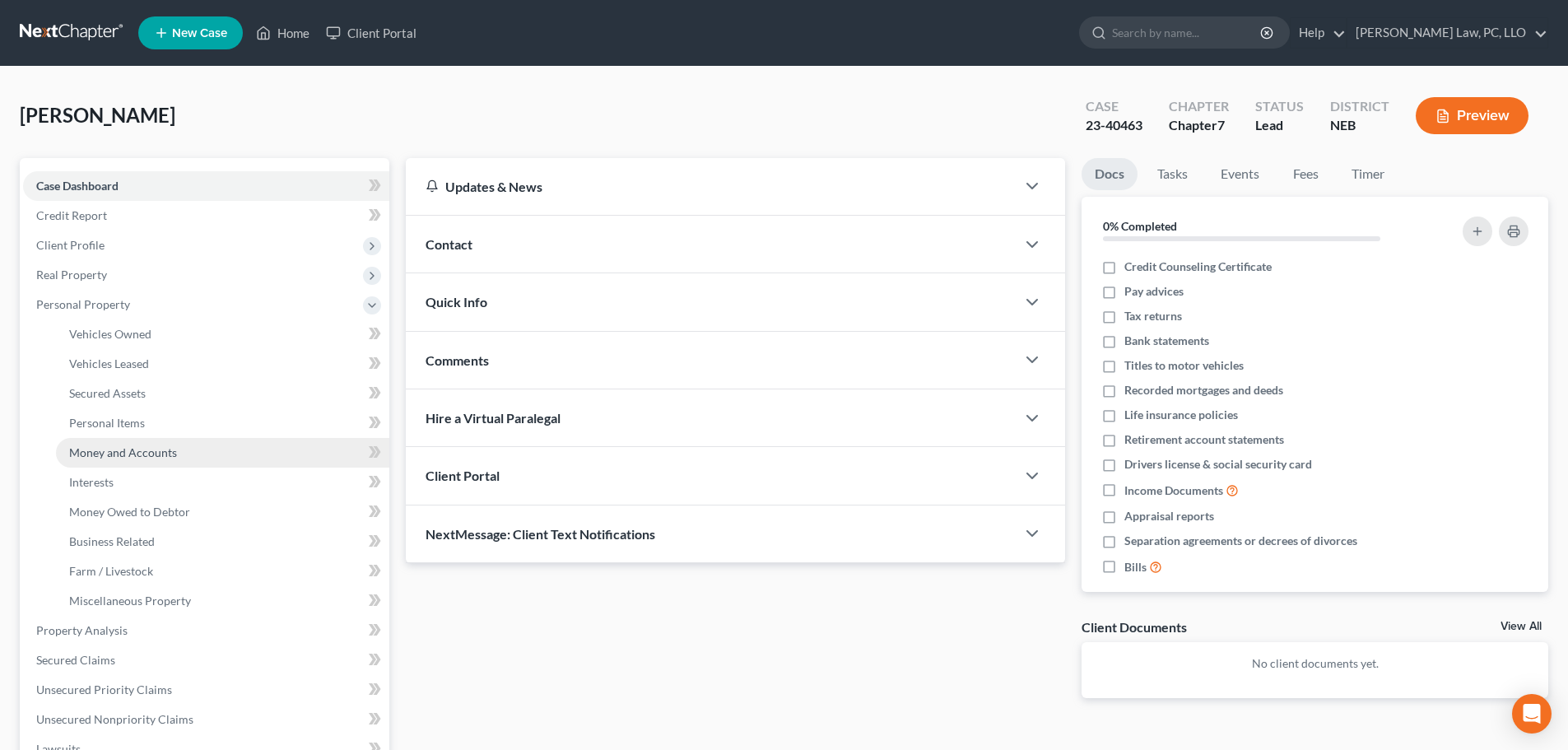
click at [107, 450] on span "Money and Accounts" at bounding box center [123, 452] width 107 height 14
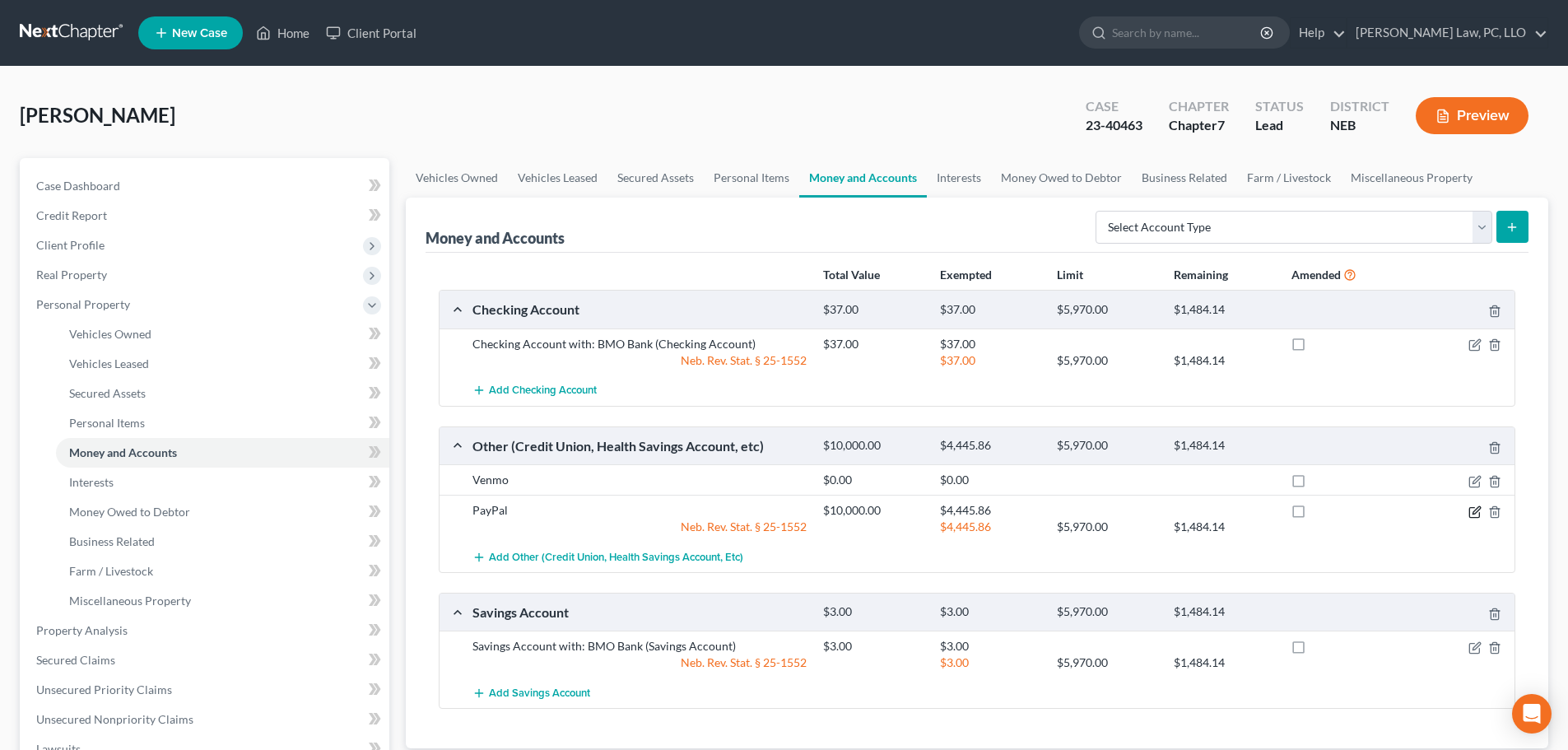
click at [1473, 509] on icon "button" at bounding box center [1475, 512] width 13 height 13
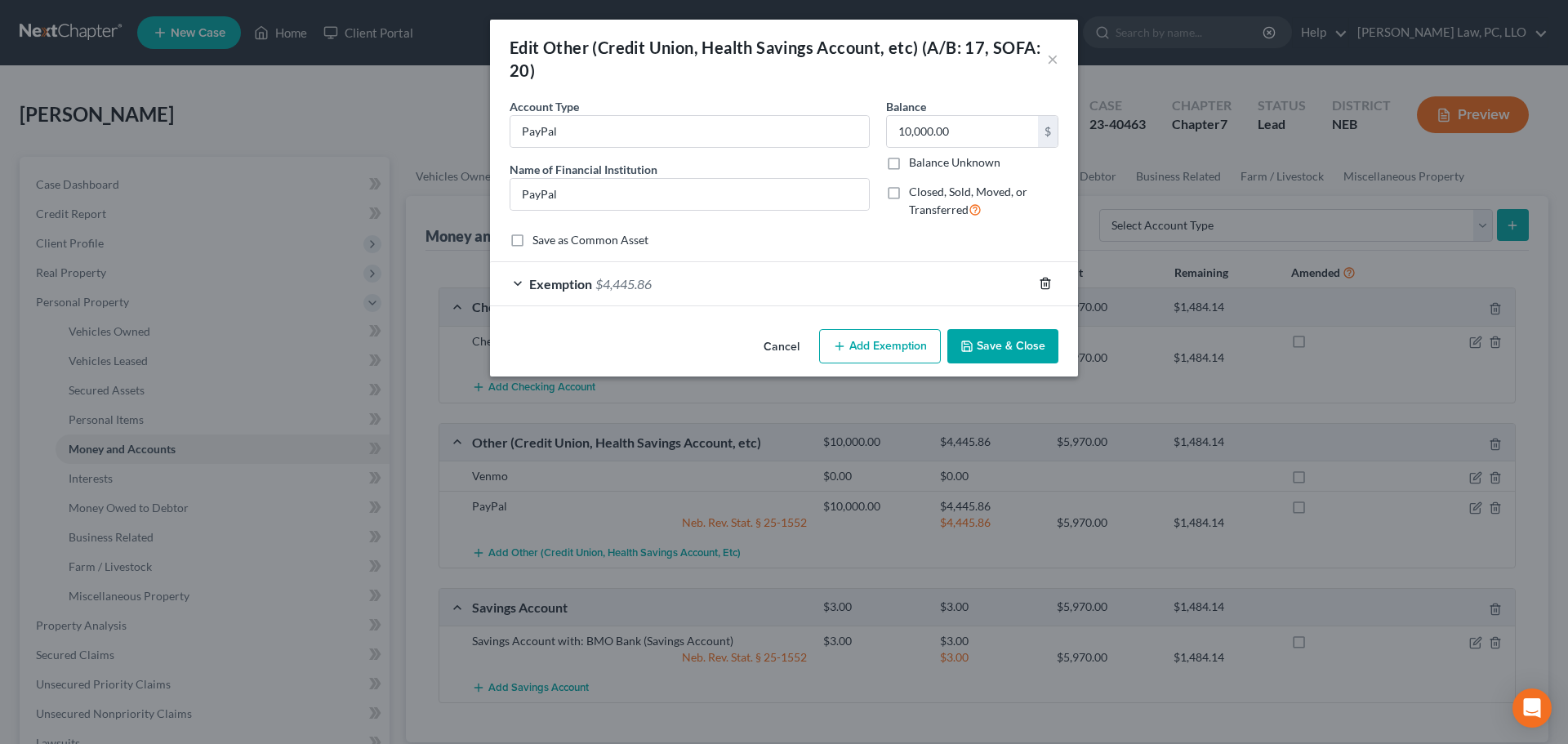
click at [1046, 283] on line "button" at bounding box center [1046, 285] width 0 height 4
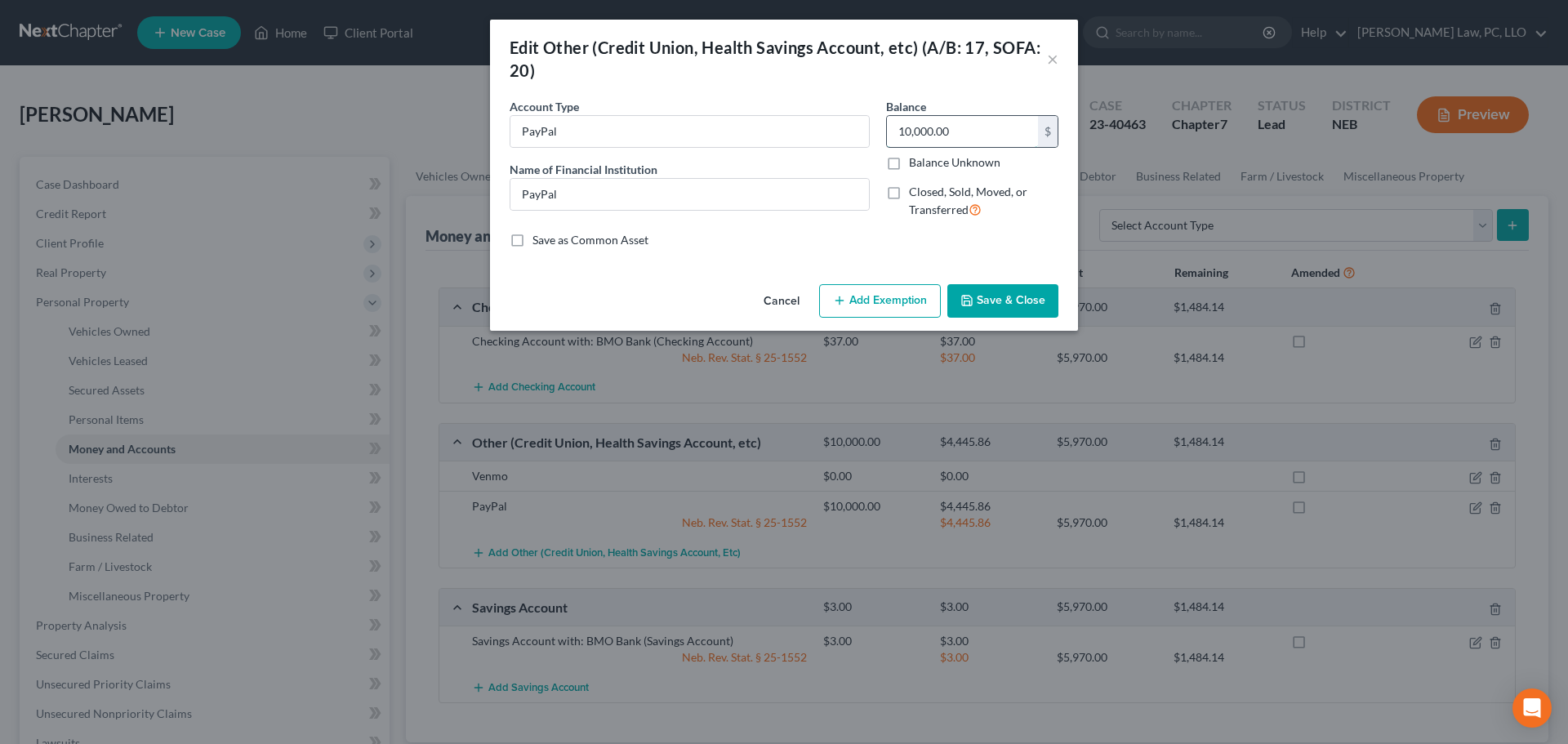
click at [956, 128] on input "10,000.00" at bounding box center [962, 131] width 151 height 31
type input "0"
click at [981, 308] on button "Save & Close" at bounding box center [1003, 300] width 111 height 34
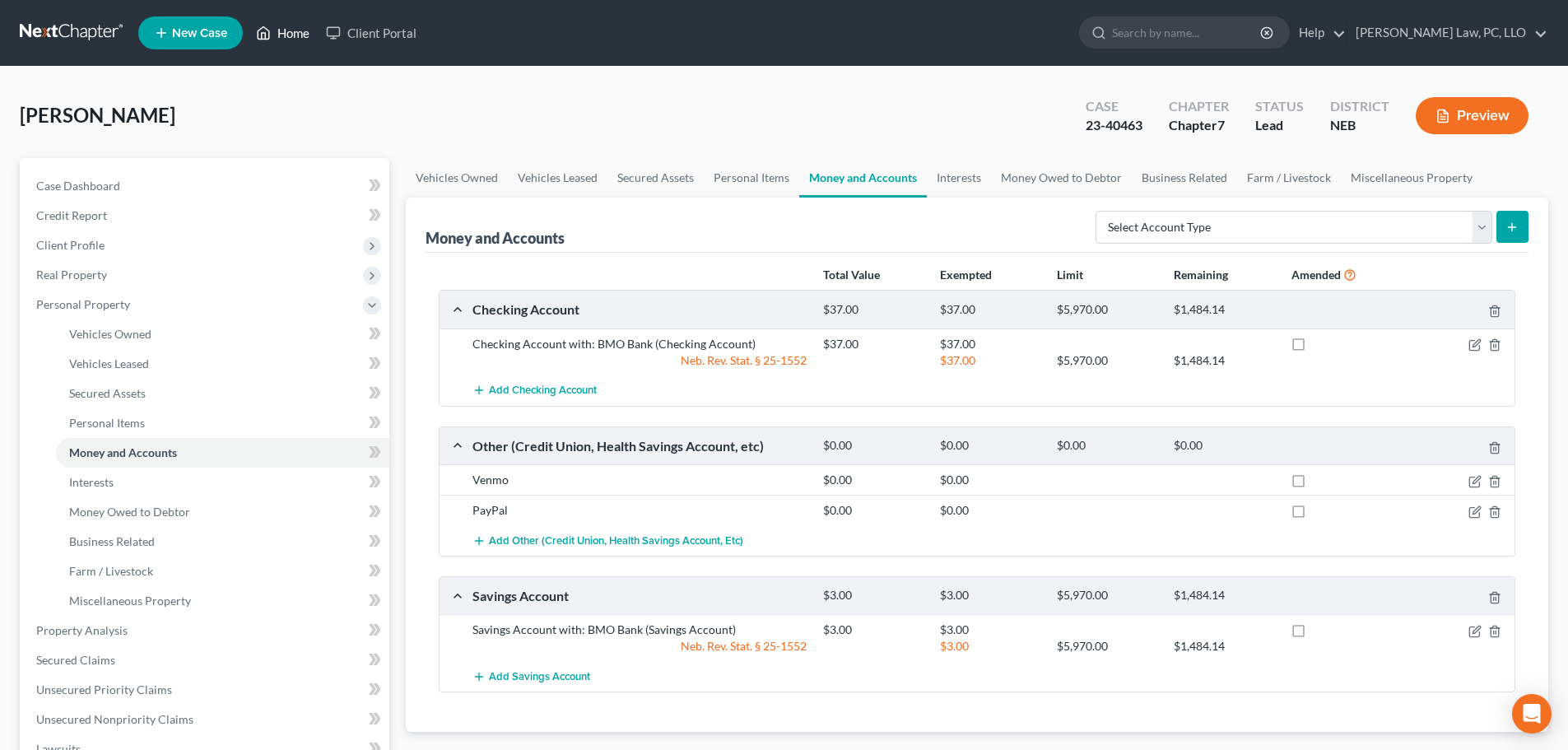
click at [282, 31] on link "Home" at bounding box center [283, 33] width 70 height 30
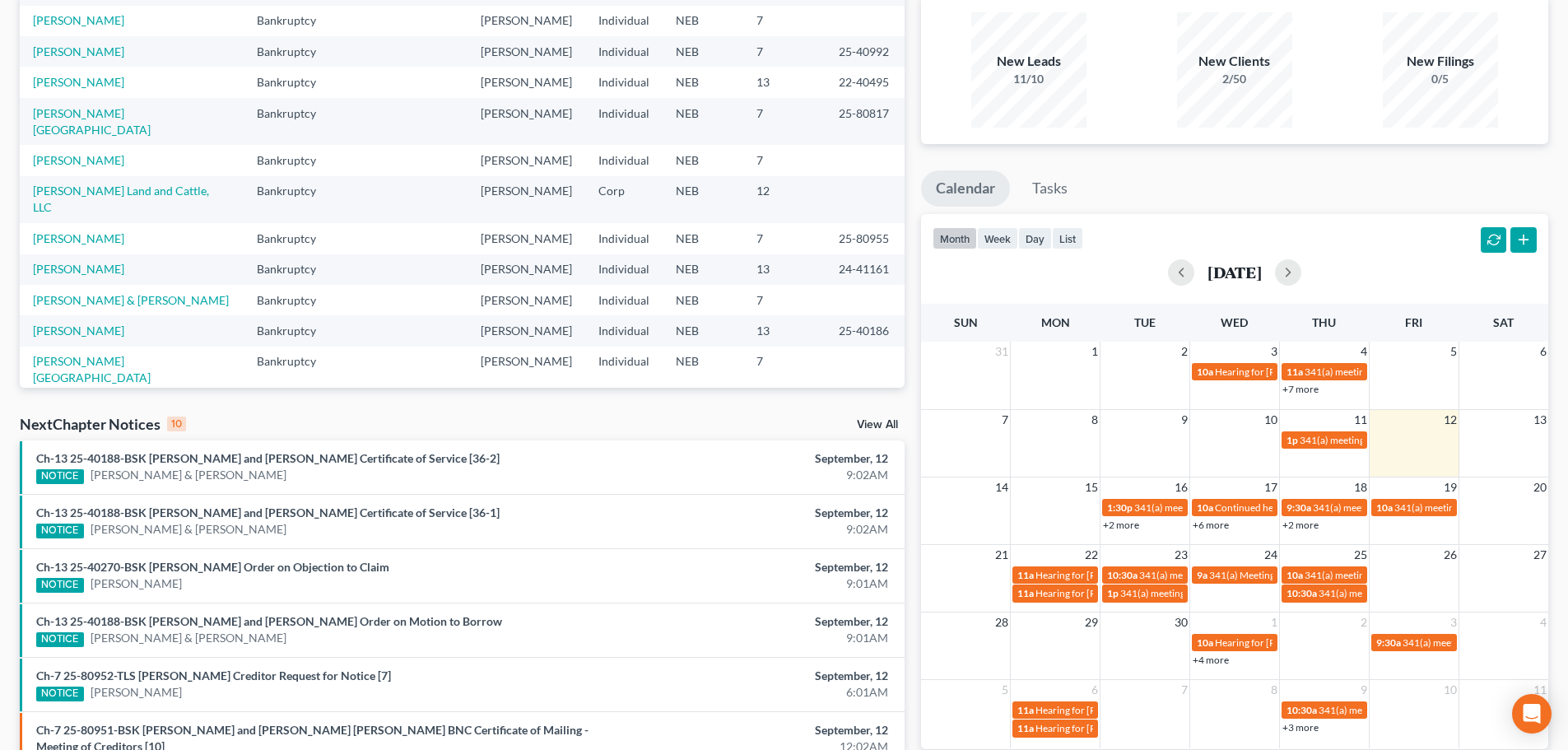
scroll to position [82, 0]
